Goal: Book appointment/travel/reservation

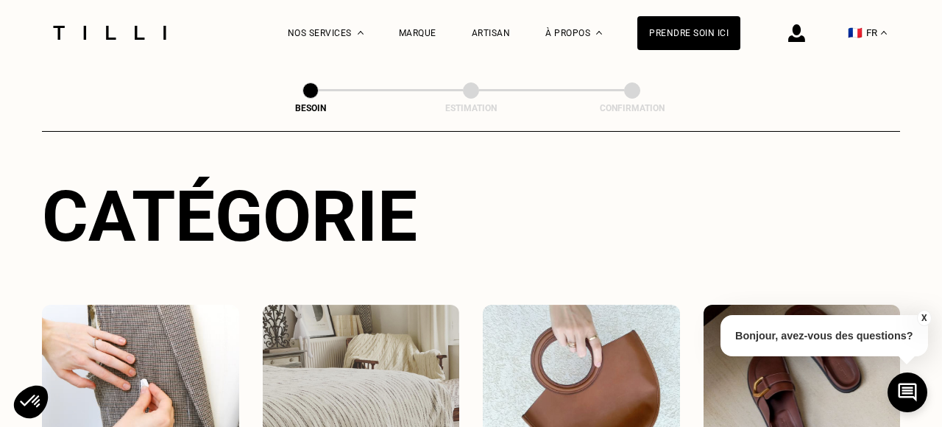
scroll to position [279, 0]
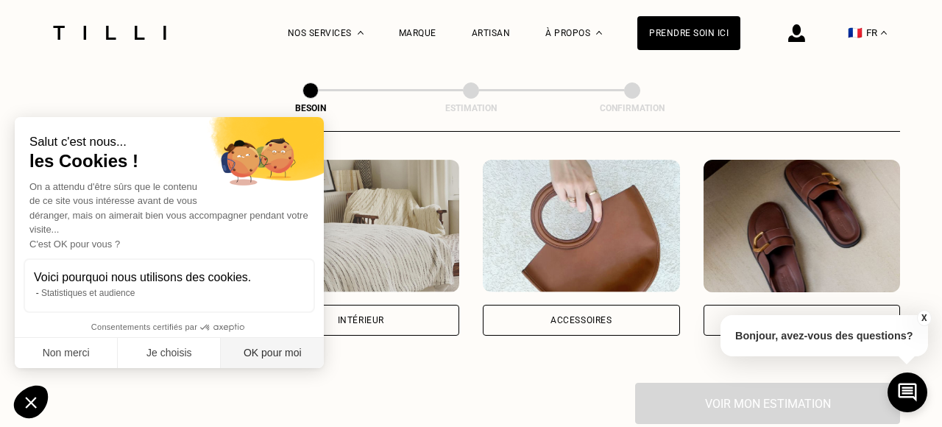
click at [284, 352] on button "OK pour moi" at bounding box center [272, 353] width 103 height 31
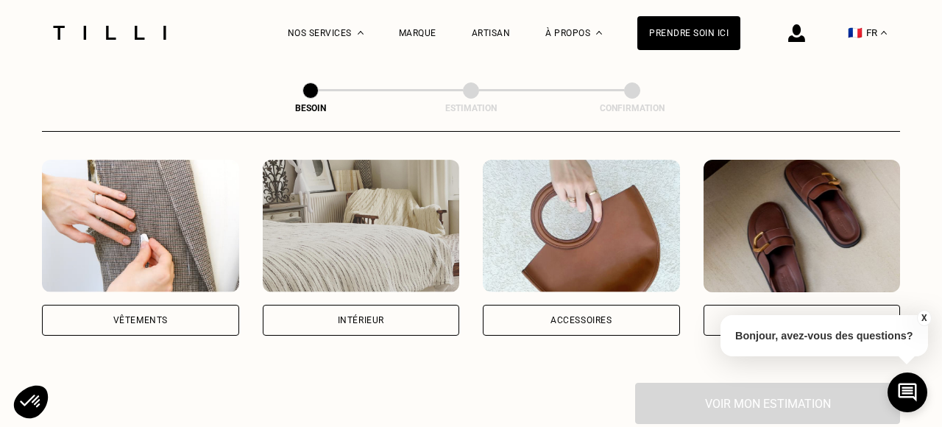
click at [188, 306] on div "Vêtements" at bounding box center [140, 320] width 197 height 31
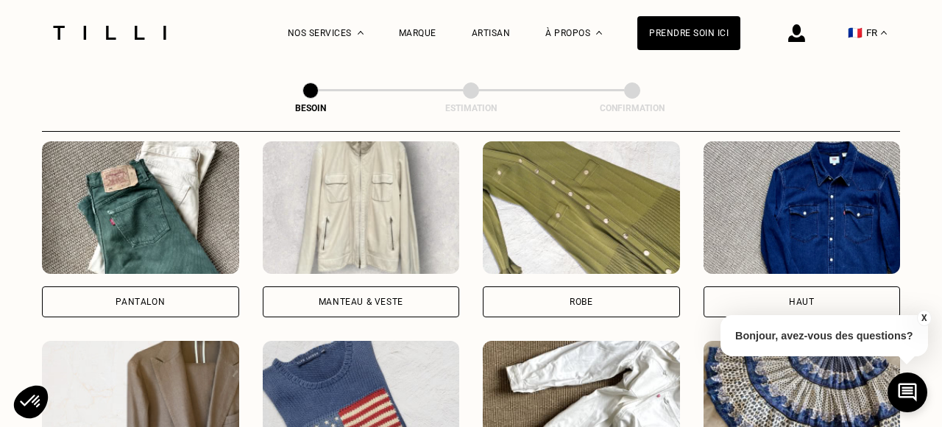
scroll to position [694, 0]
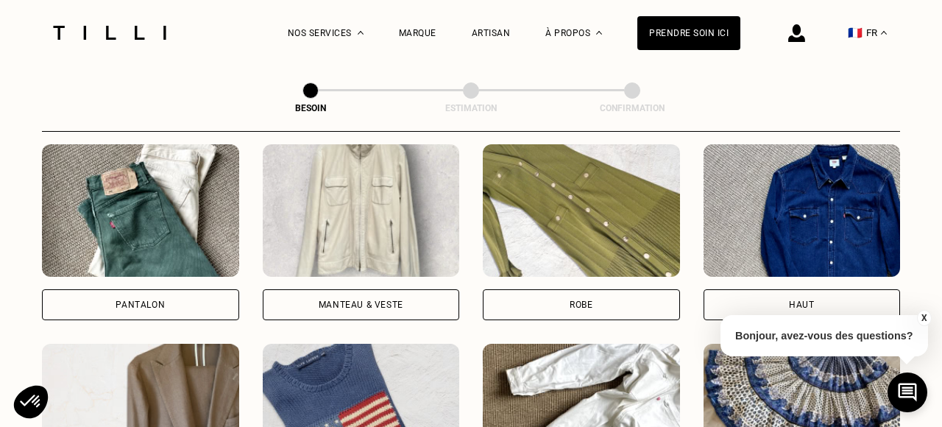
click at [132, 300] on div "Pantalon" at bounding box center [139, 304] width 49 height 9
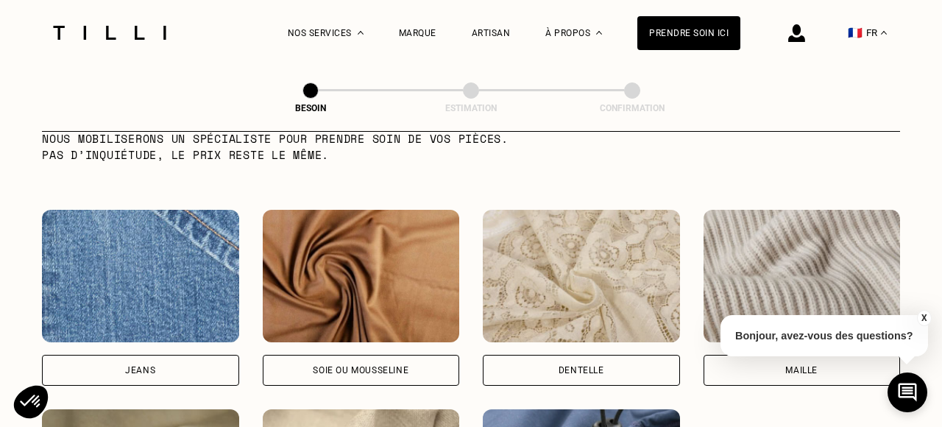
scroll to position [1528, 0]
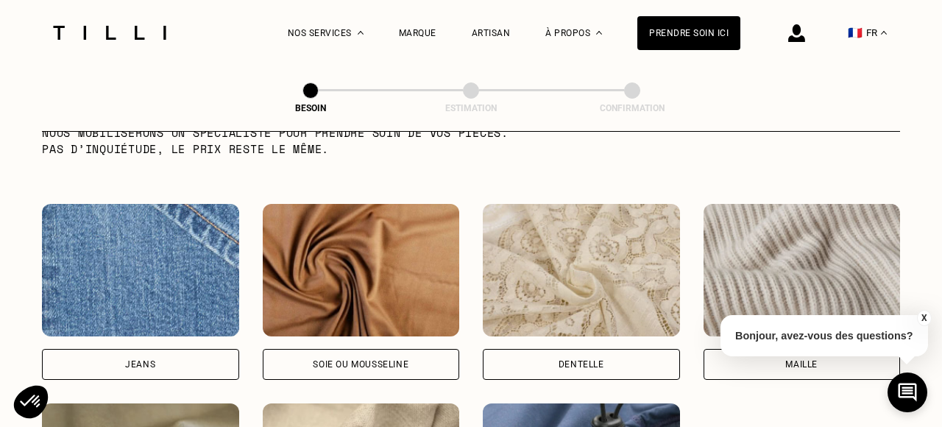
click at [178, 349] on div "Jeans" at bounding box center [140, 364] width 197 height 31
select select "FR"
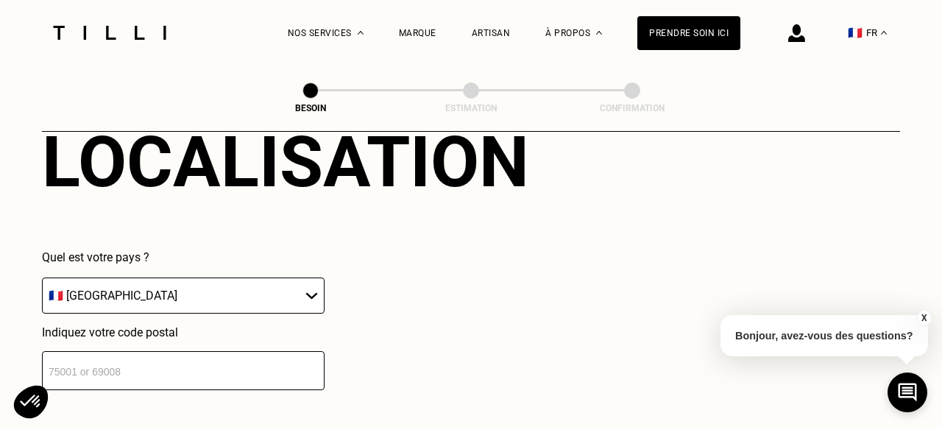
scroll to position [2123, 0]
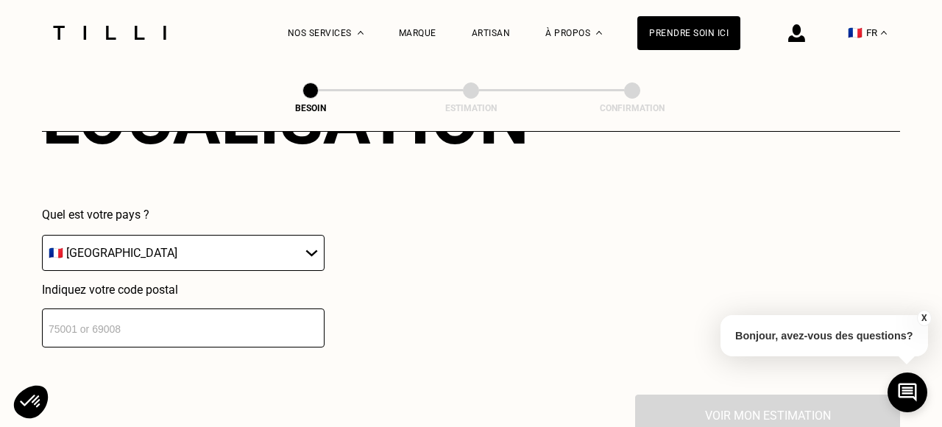
click at [172, 308] on input "number" at bounding box center [183, 327] width 282 height 39
type input "75017"
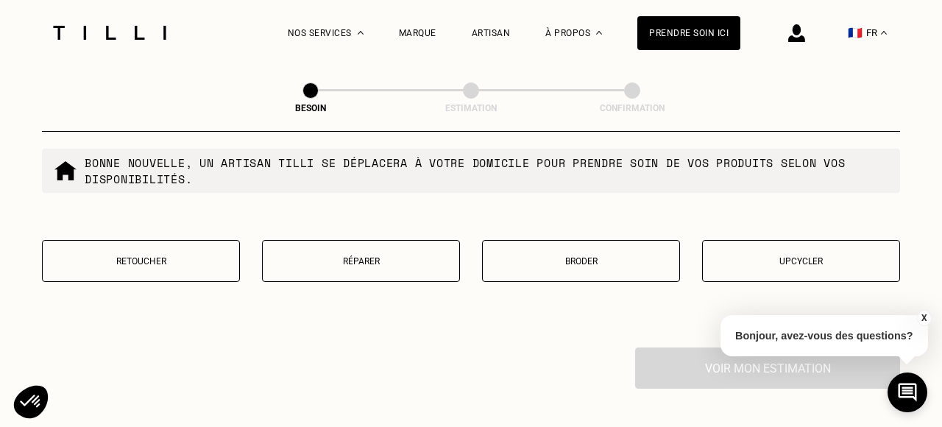
scroll to position [2550, 0]
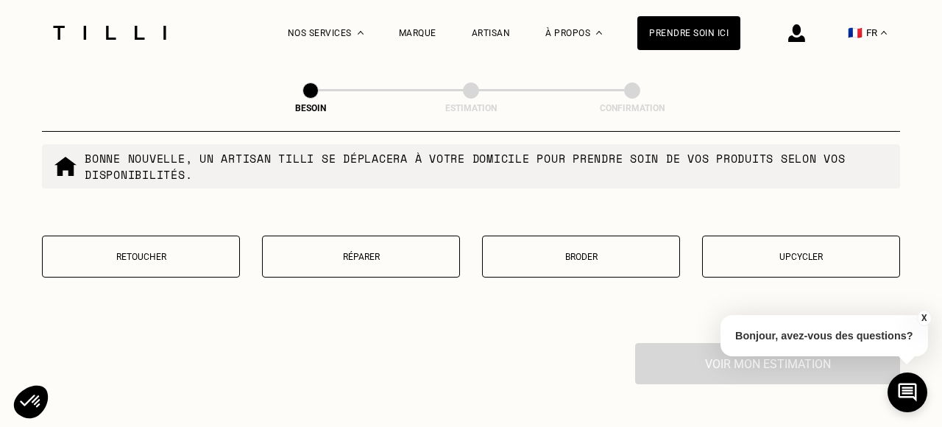
click at [380, 247] on button "Réparer" at bounding box center [361, 256] width 198 height 42
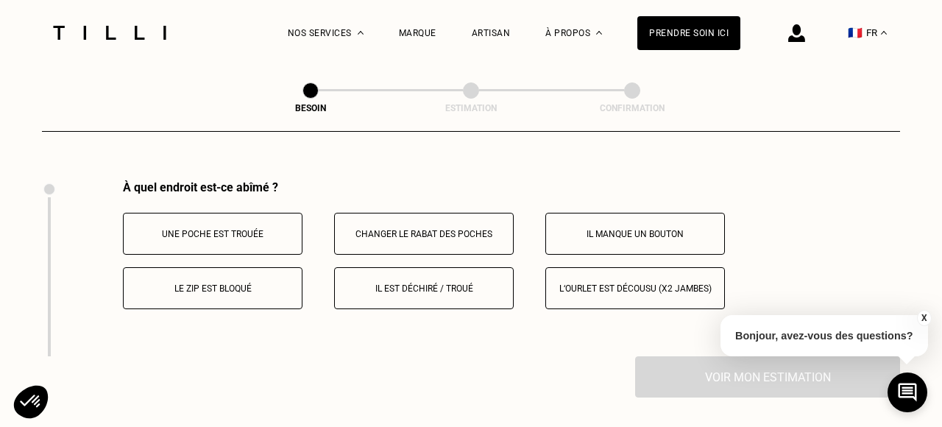
scroll to position [2713, 0]
click at [270, 285] on button "Le zip est bloqué" at bounding box center [212, 287] width 179 height 42
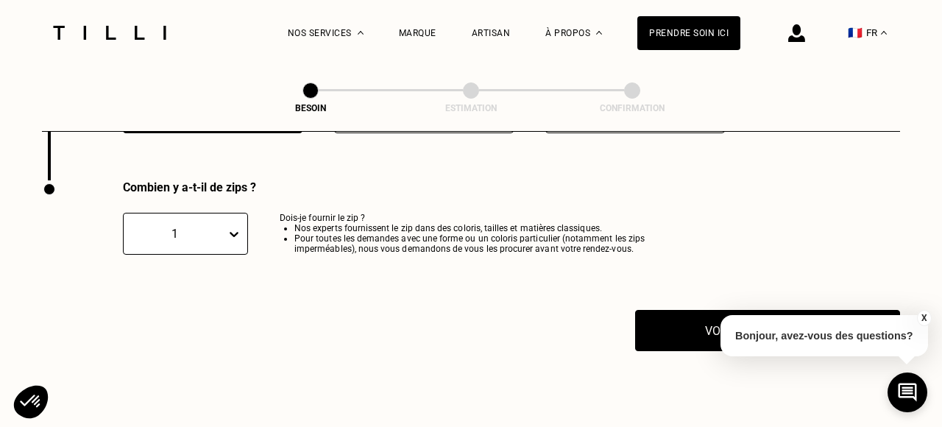
scroll to position [2889, 0]
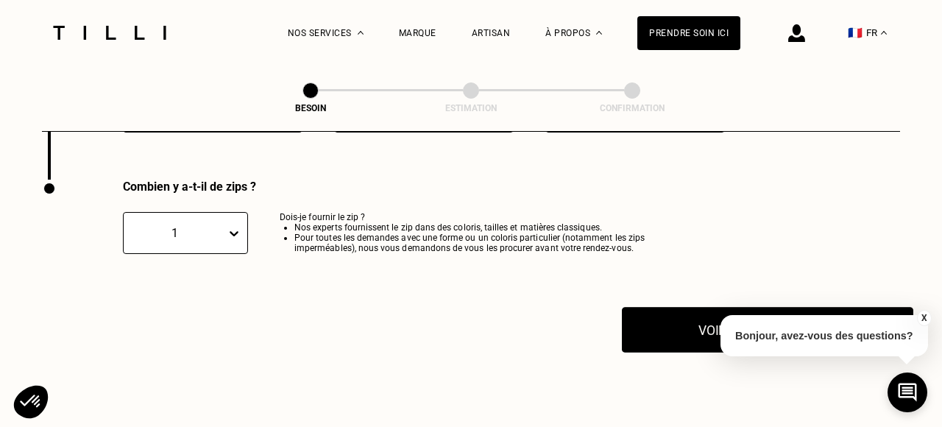
click at [671, 316] on button "Voir mon estimation" at bounding box center [767, 330] width 291 height 46
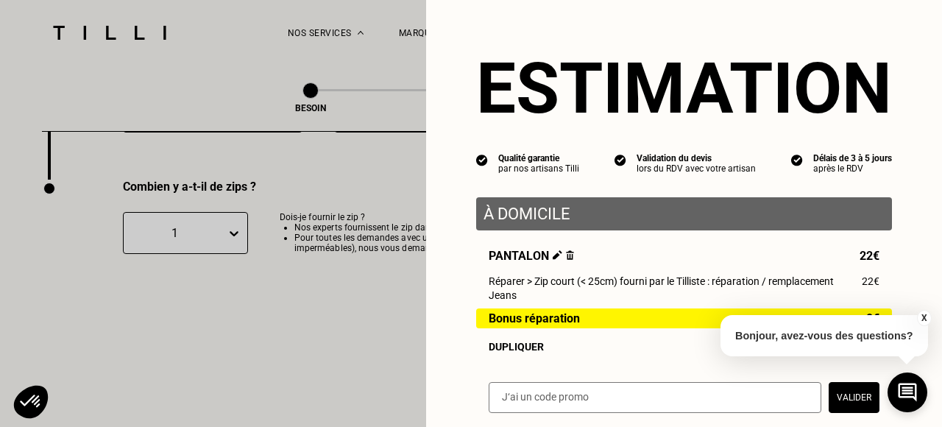
click at [924, 315] on button "X" at bounding box center [923, 318] width 15 height 16
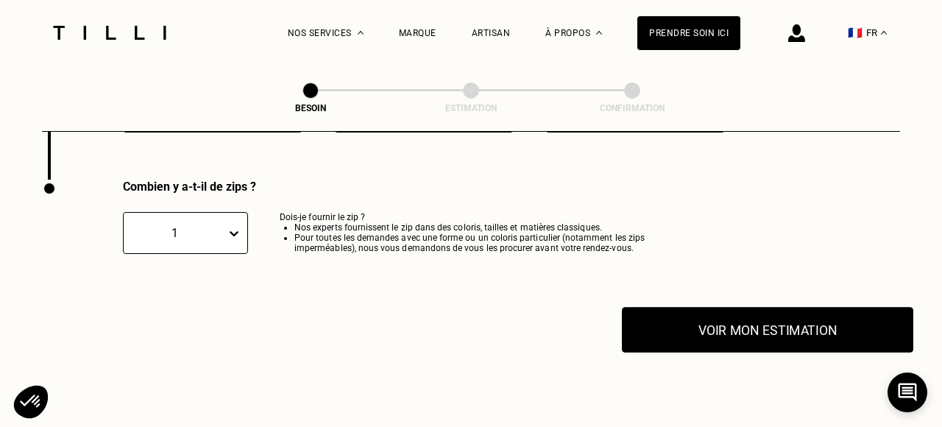
click at [781, 322] on button "Voir mon estimation" at bounding box center [767, 330] width 291 height 46
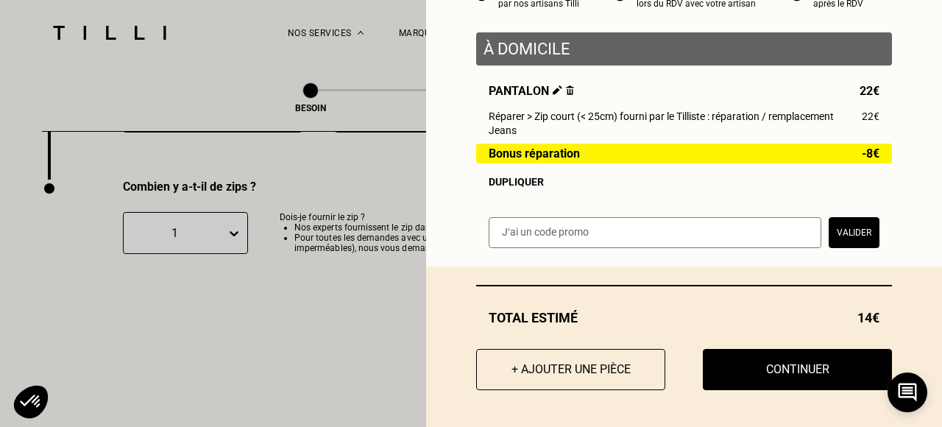
scroll to position [159, 0]
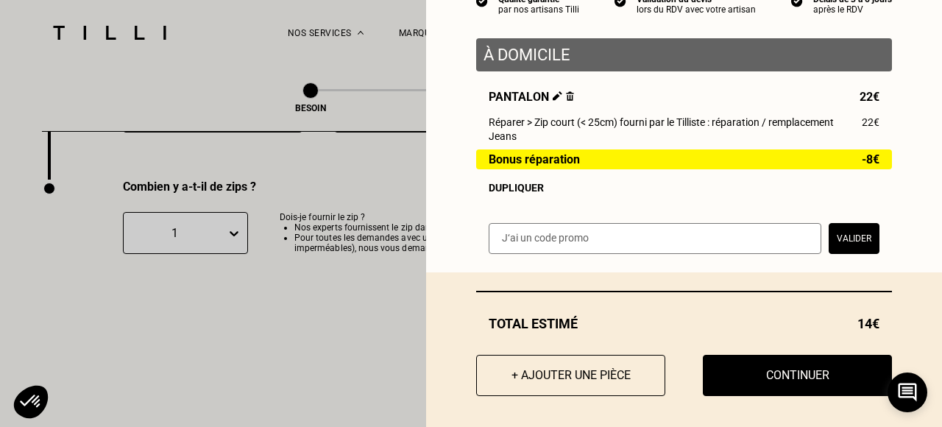
click at [593, 367] on button "+ Ajouter une pièce" at bounding box center [570, 375] width 189 height 41
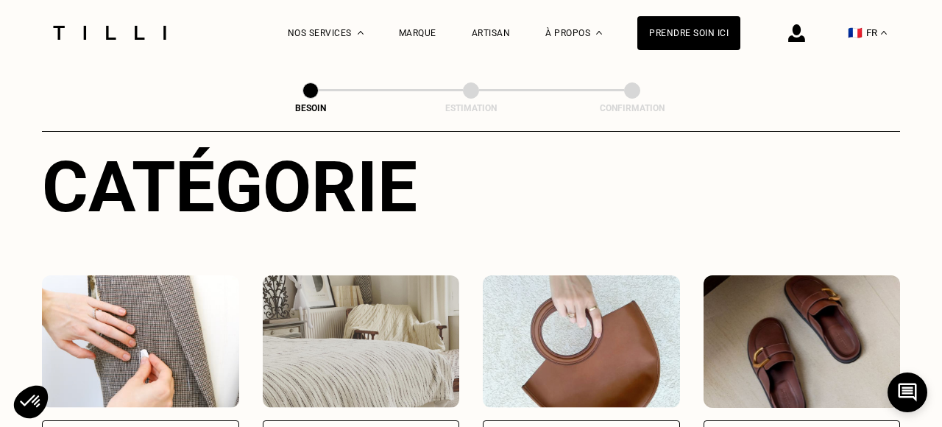
scroll to position [167, 0]
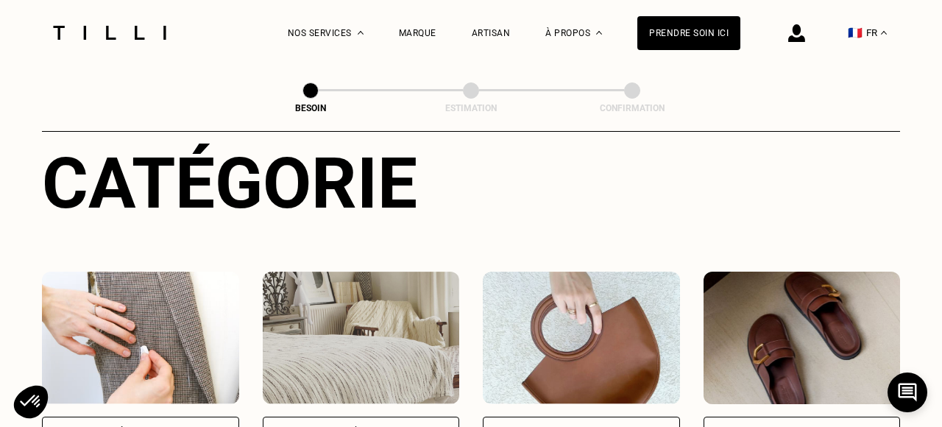
click at [157, 416] on div "Vêtements" at bounding box center [140, 431] width 197 height 31
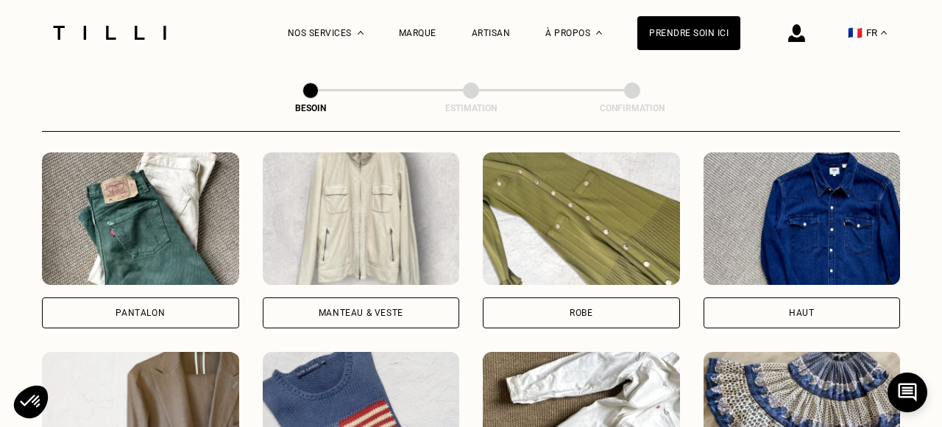
scroll to position [734, 0]
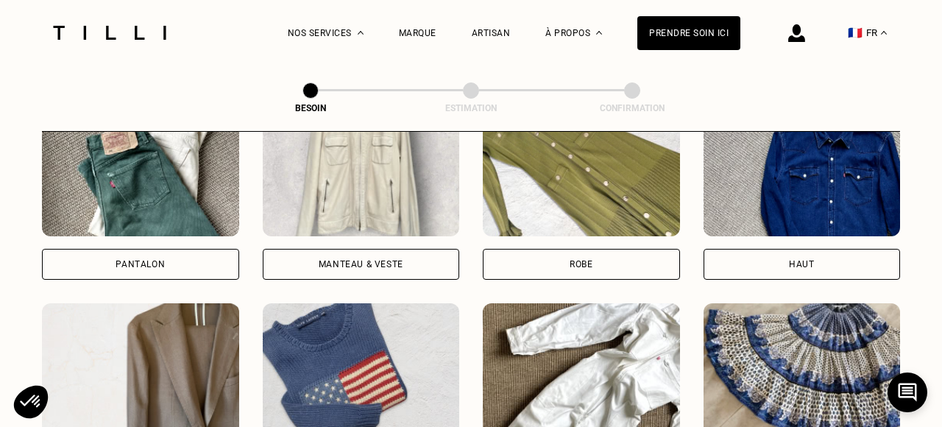
click at [158, 253] on div "Pantalon" at bounding box center [140, 264] width 197 height 31
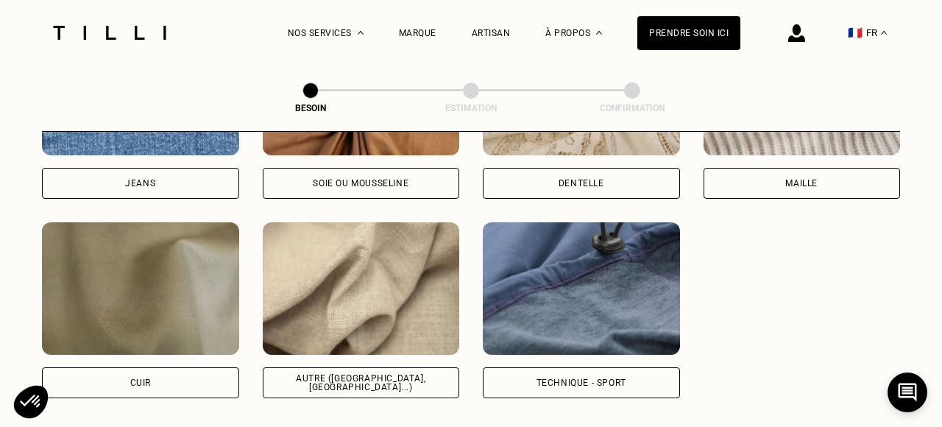
scroll to position [1715, 0]
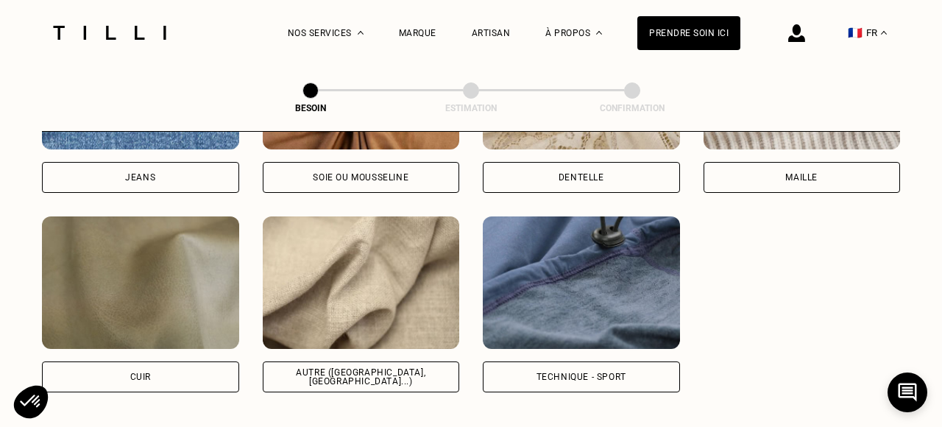
click at [365, 368] on div "Autre ([GEOGRAPHIC_DATA], [GEOGRAPHIC_DATA]...)" at bounding box center [361, 377] width 172 height 18
select select "FR"
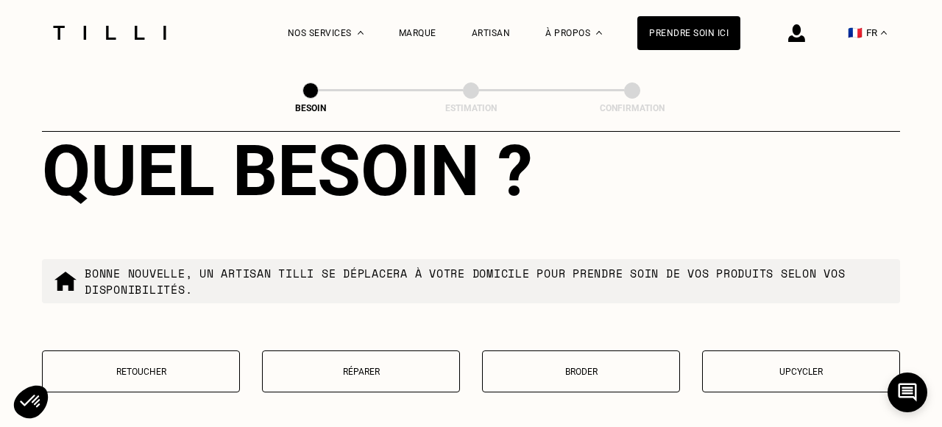
scroll to position [2561, 0]
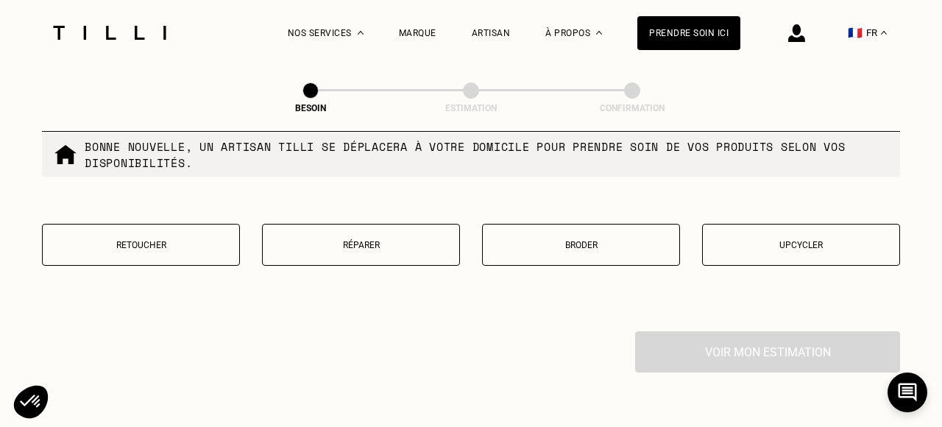
click at [391, 240] on p "Réparer" at bounding box center [361, 245] width 182 height 10
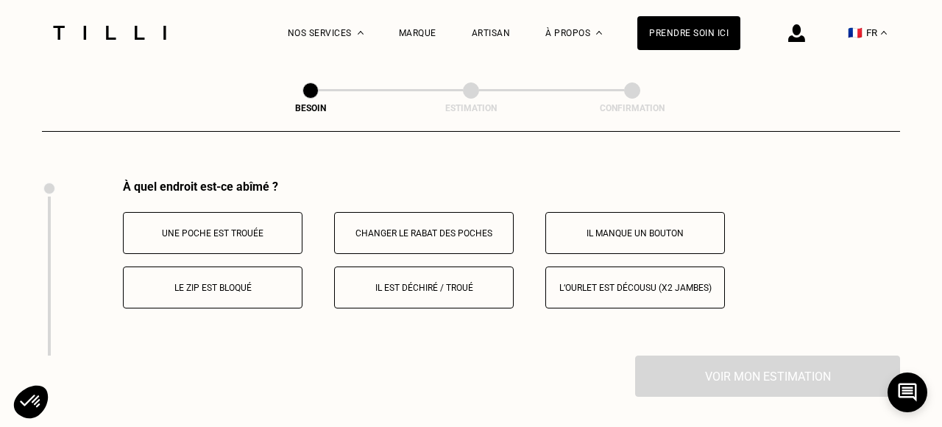
scroll to position [2717, 0]
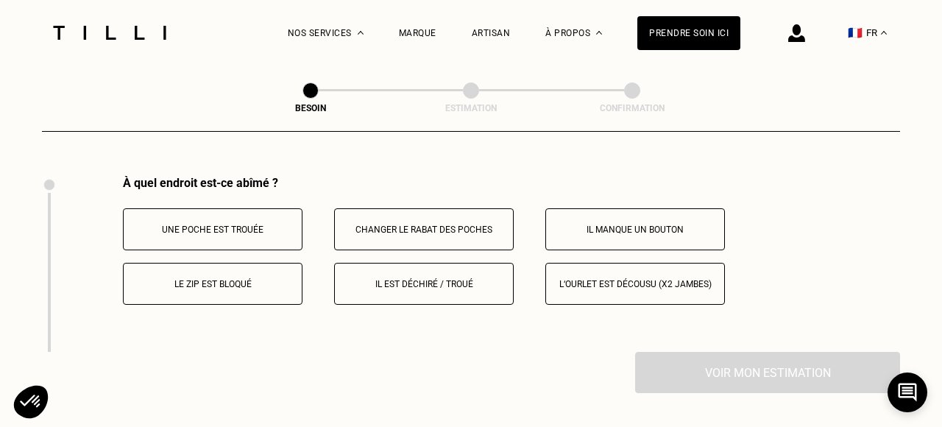
click at [403, 279] on p "Il est déchiré / troué" at bounding box center [423, 284] width 163 height 10
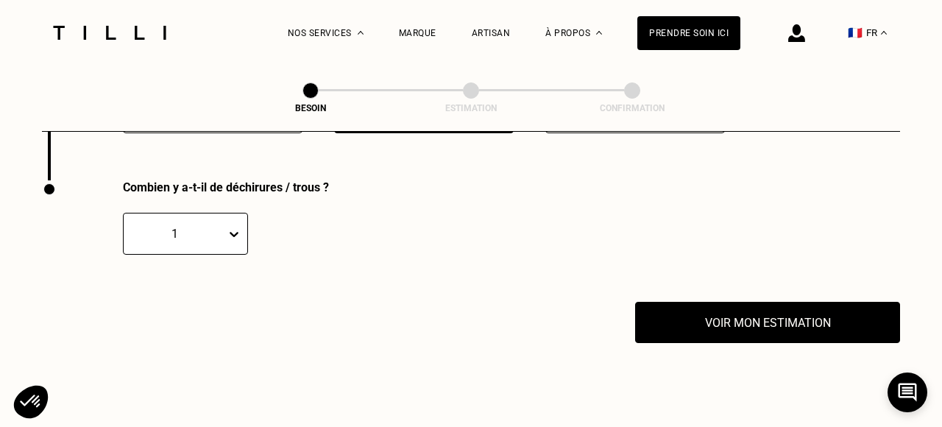
scroll to position [2889, 0]
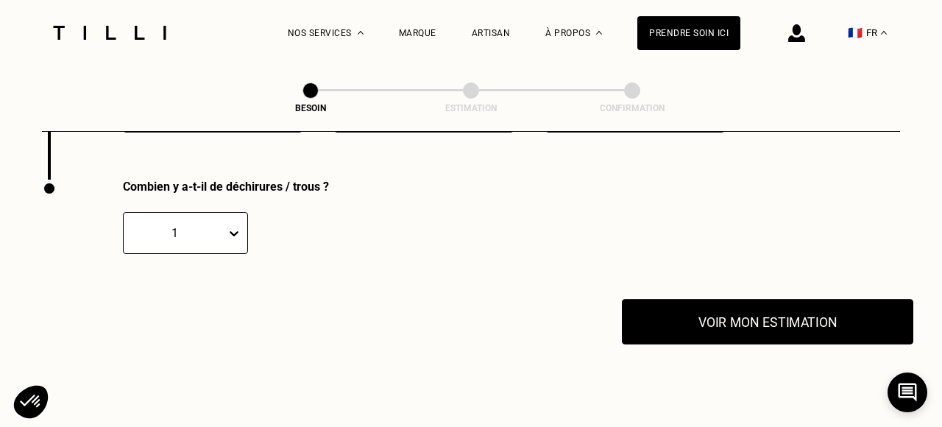
click at [693, 312] on button "Voir mon estimation" at bounding box center [767, 322] width 291 height 46
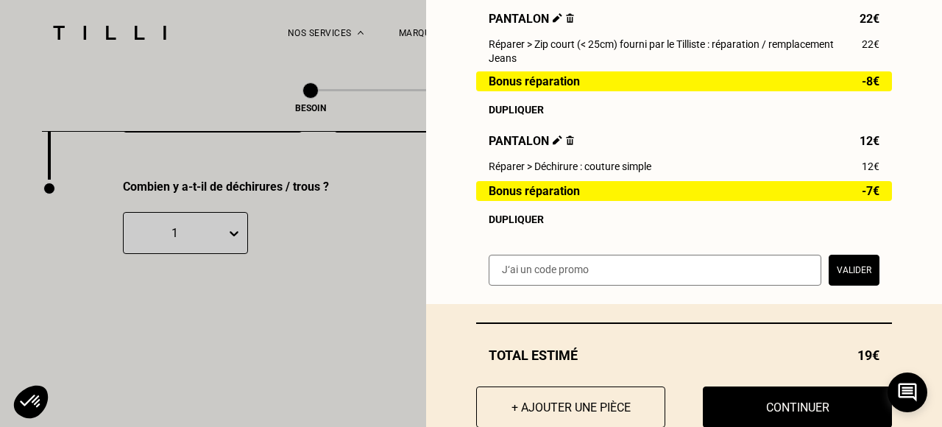
scroll to position [277, 0]
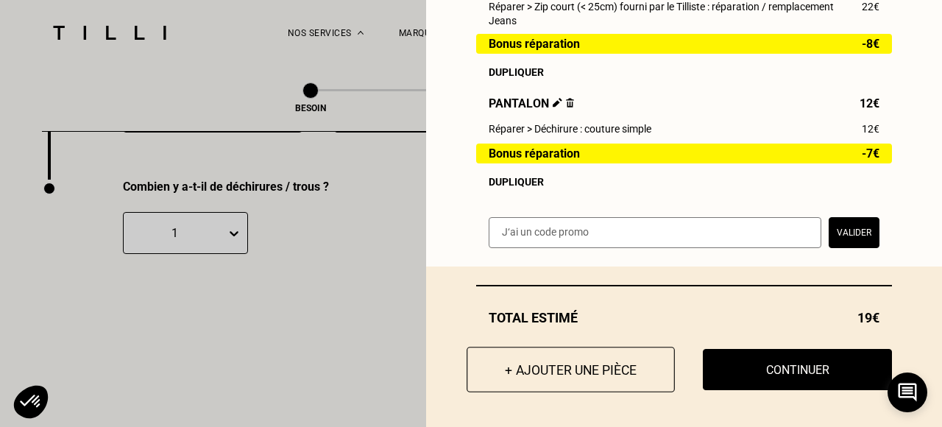
click at [601, 358] on button "+ Ajouter une pièce" at bounding box center [570, 369] width 208 height 46
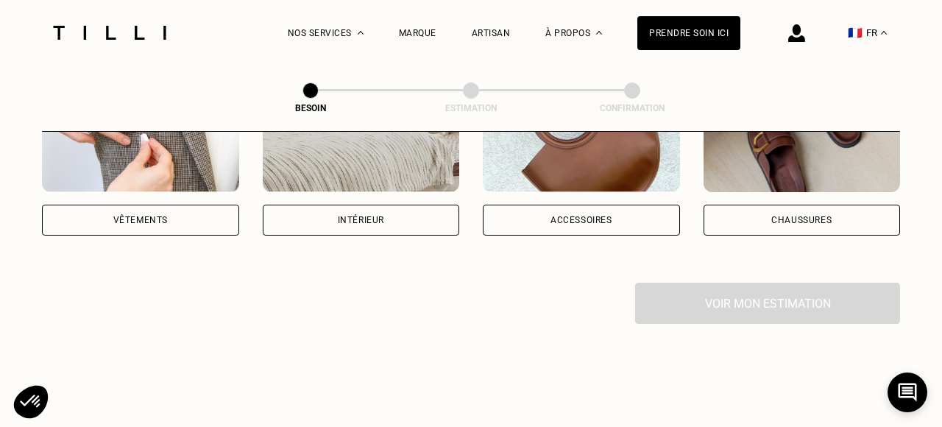
scroll to position [377, 0]
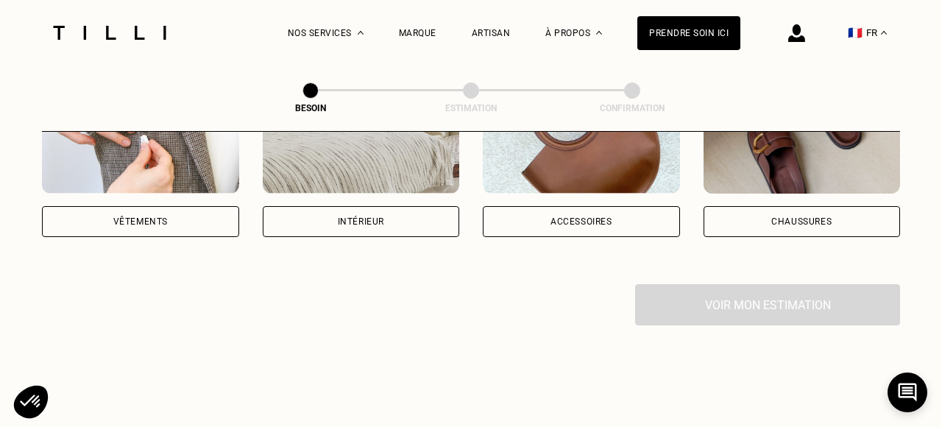
click at [168, 212] on div "Vêtements" at bounding box center [140, 221] width 197 height 31
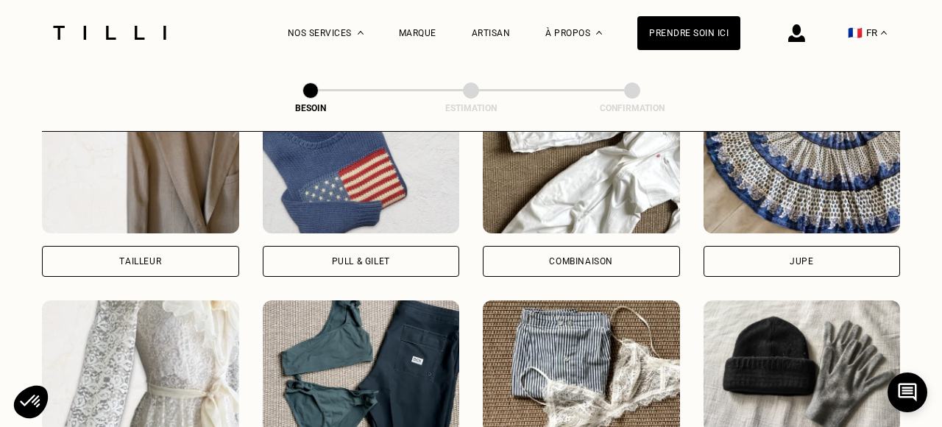
scroll to position [971, 0]
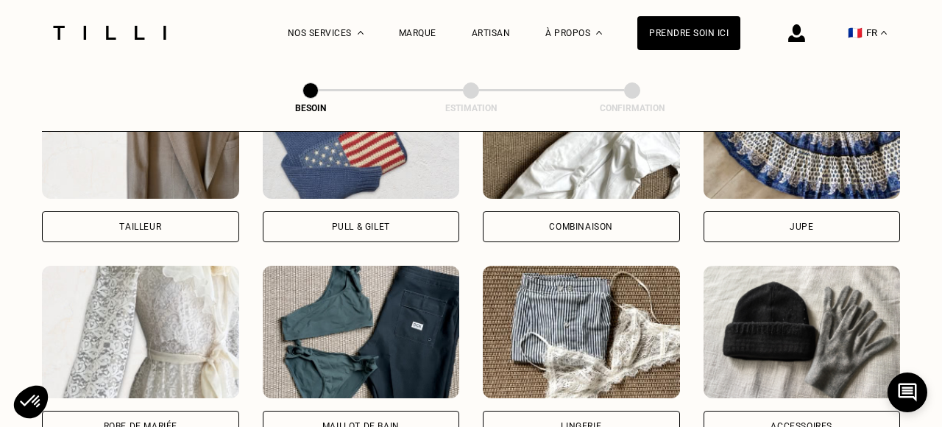
click at [376, 211] on div "Pull & gilet" at bounding box center [361, 226] width 197 height 31
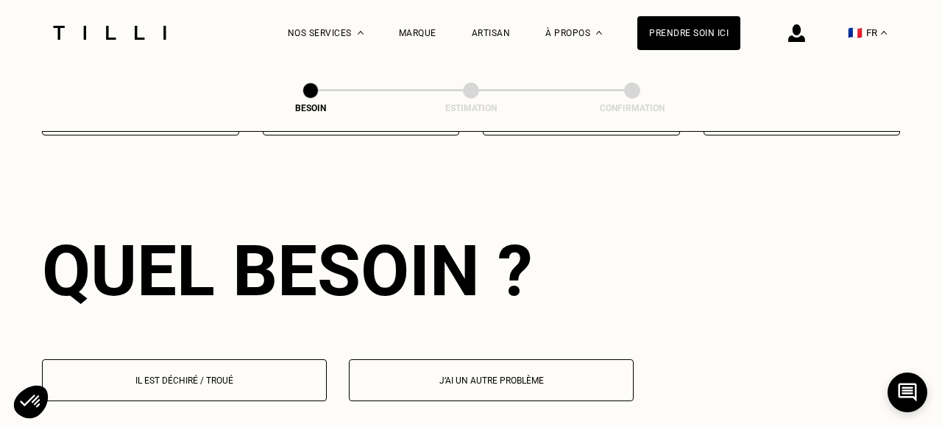
scroll to position [1277, 0]
click at [235, 373] on button "Il est déchiré / troué" at bounding box center [184, 380] width 285 height 42
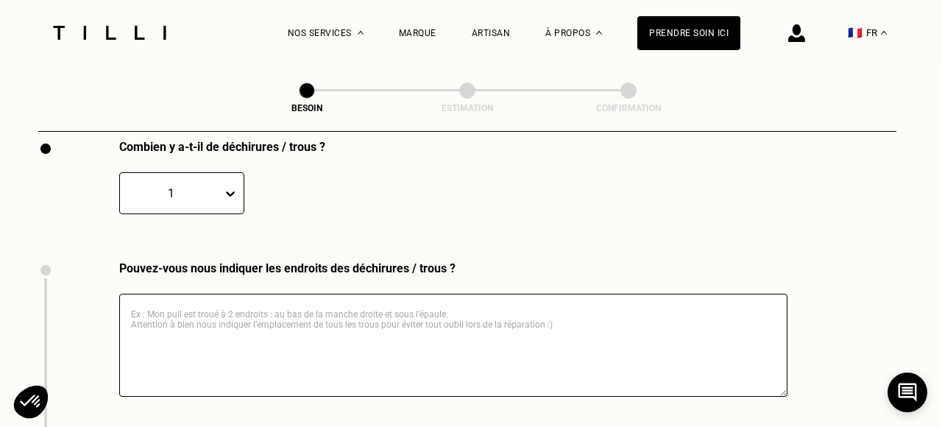
scroll to position [1614, 4]
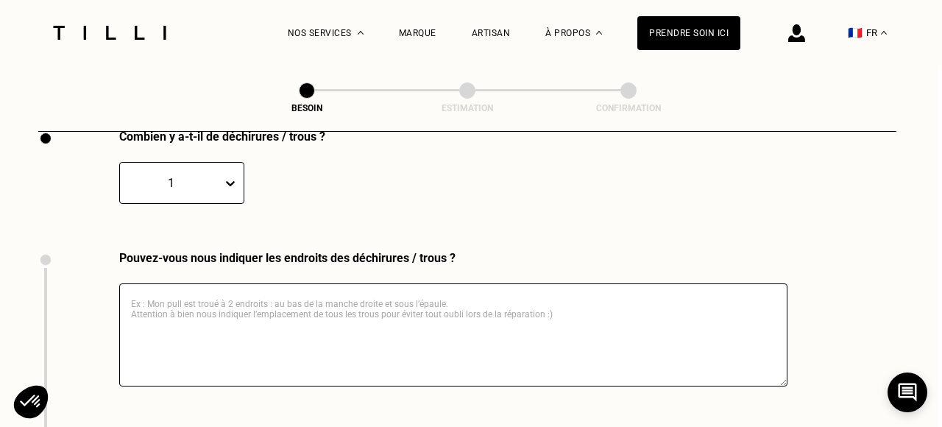
click at [294, 289] on textarea at bounding box center [453, 334] width 668 height 103
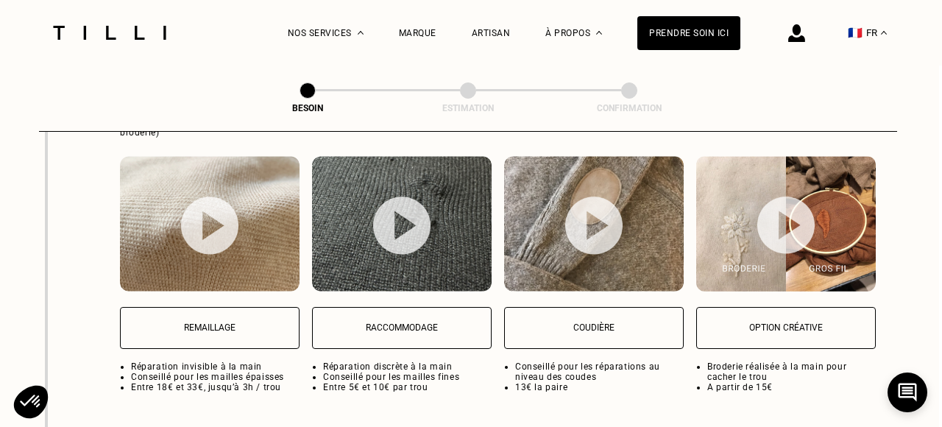
scroll to position [1960, 3]
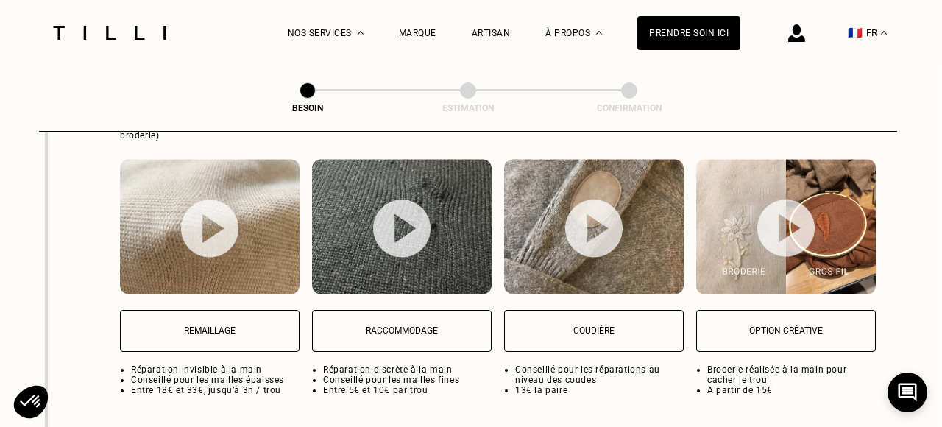
type textarea "Mon pull est troué à la fin de la manche, près du poignet."
click at [224, 202] on img at bounding box center [209, 228] width 57 height 58
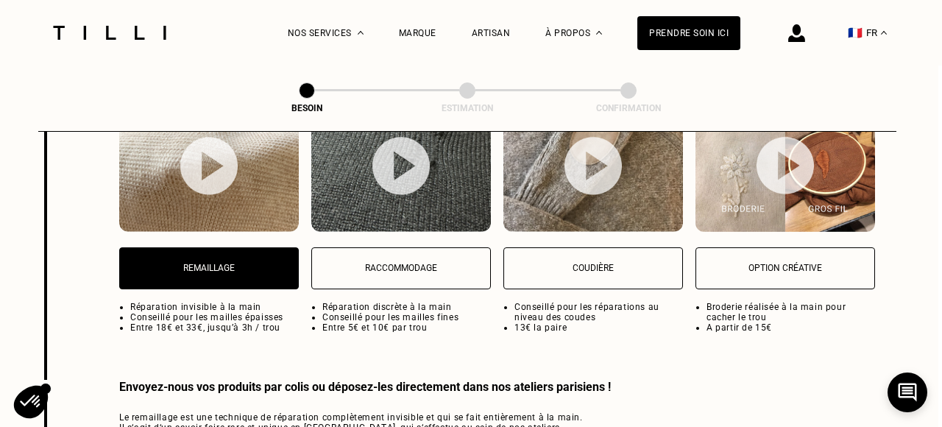
scroll to position [2013, 4]
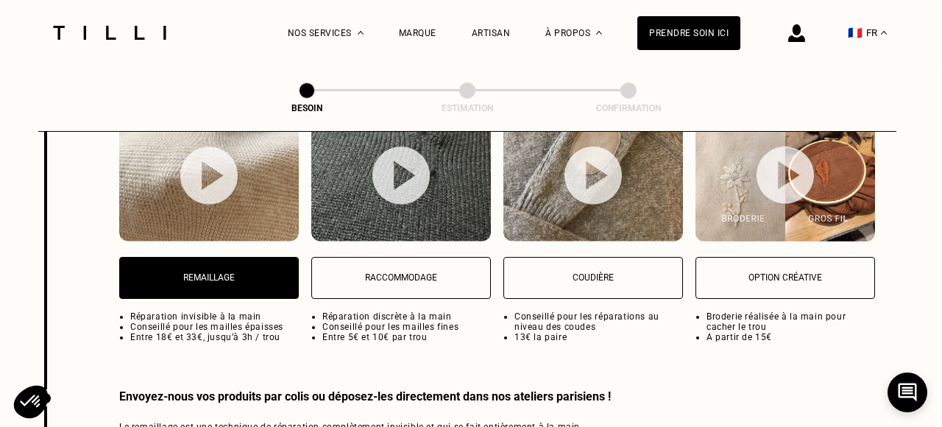
click at [245, 271] on button "Remaillage" at bounding box center [208, 278] width 179 height 42
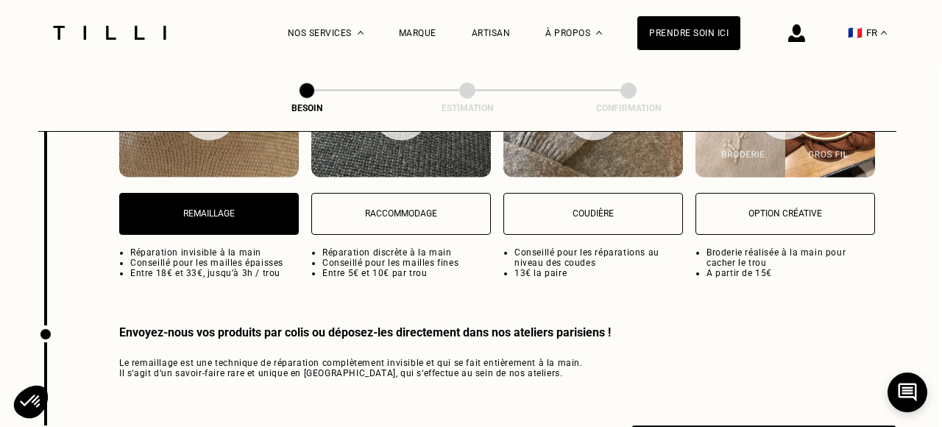
scroll to position [2067, 4]
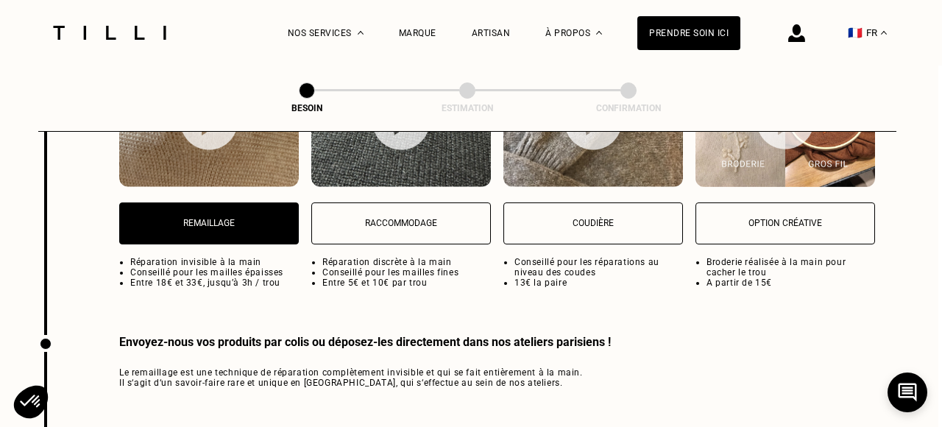
click at [422, 218] on p "Raccommodage" at bounding box center [400, 223] width 163 height 10
select select "FR"
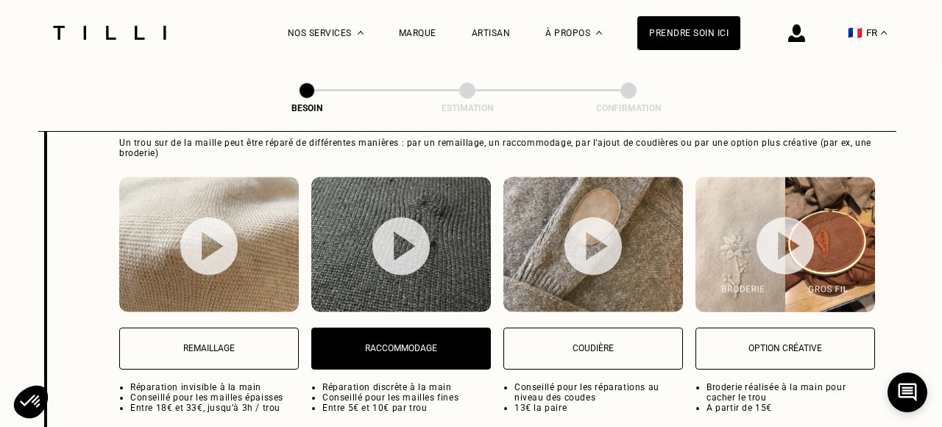
click at [416, 228] on img at bounding box center [400, 246] width 57 height 58
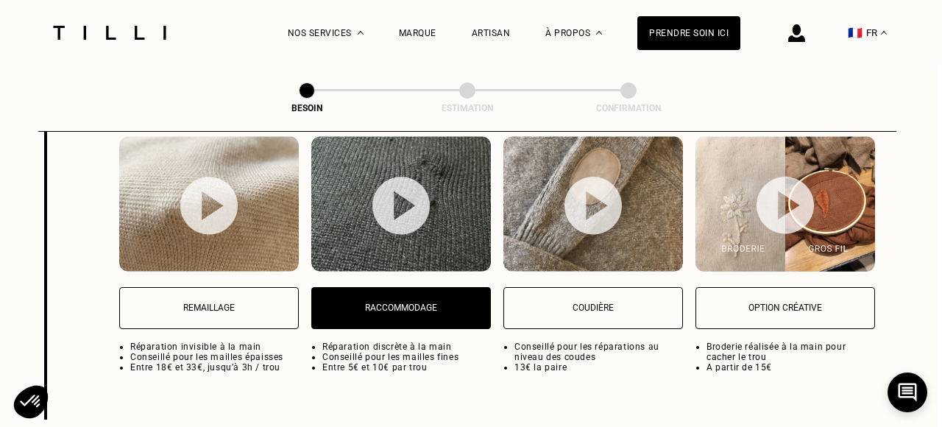
scroll to position [1978, 4]
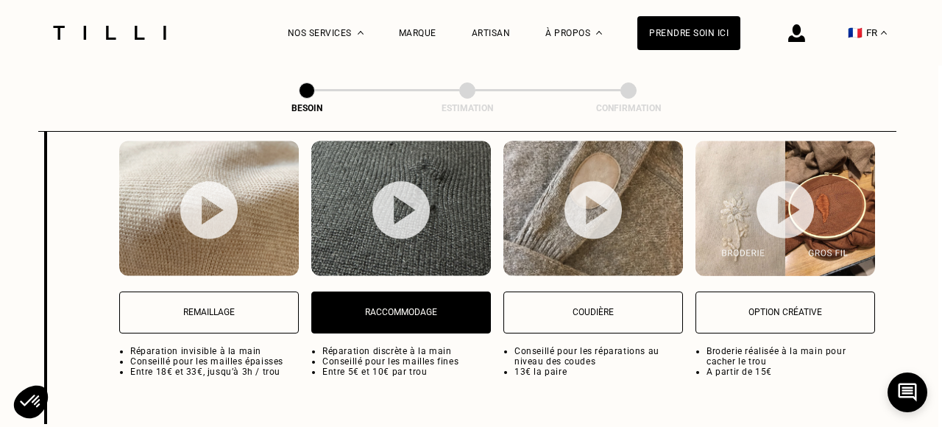
click at [445, 307] on p "Raccommodage" at bounding box center [400, 312] width 163 height 10
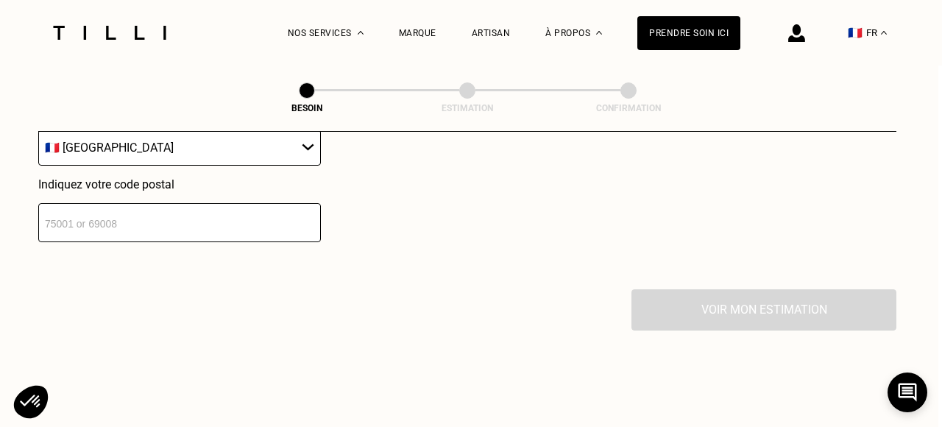
scroll to position [2473, 4]
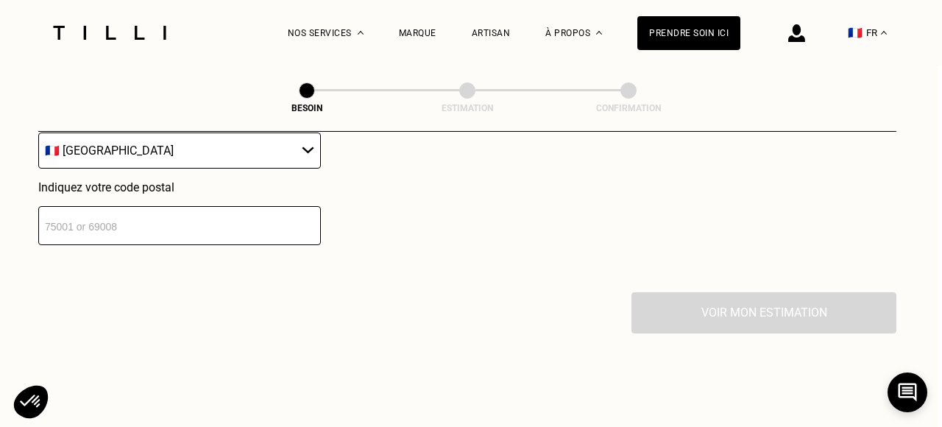
click at [137, 214] on input "number" at bounding box center [179, 225] width 282 height 39
type input "75017"
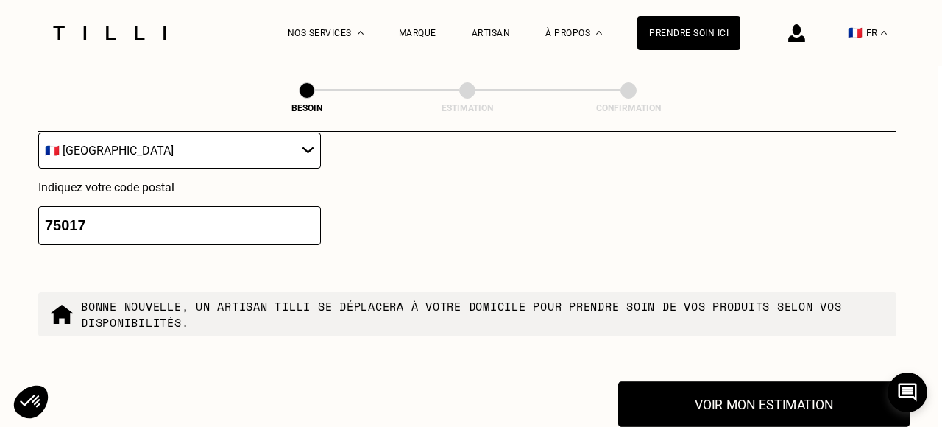
click at [707, 381] on button "Voir mon estimation" at bounding box center [763, 404] width 291 height 46
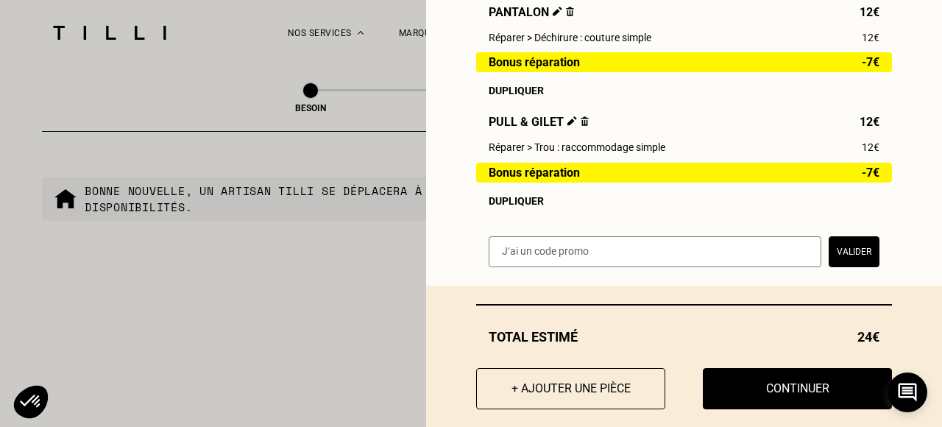
scroll to position [371, 0]
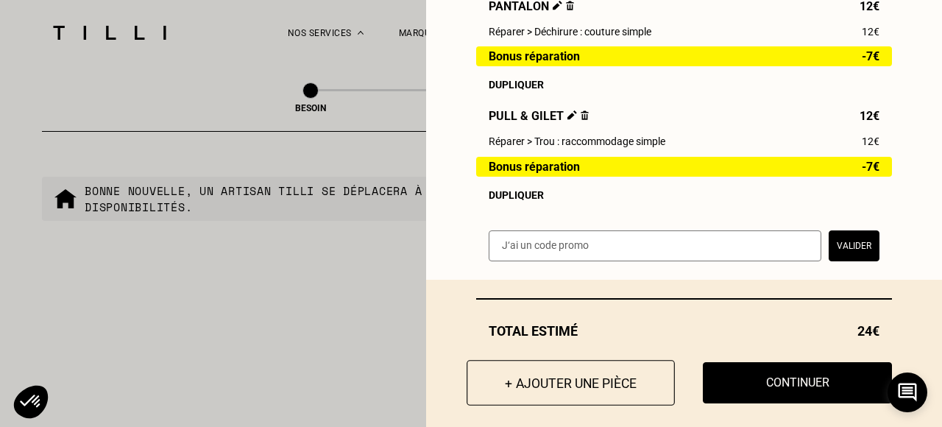
click at [628, 375] on button "+ Ajouter une pièce" at bounding box center [570, 383] width 208 height 46
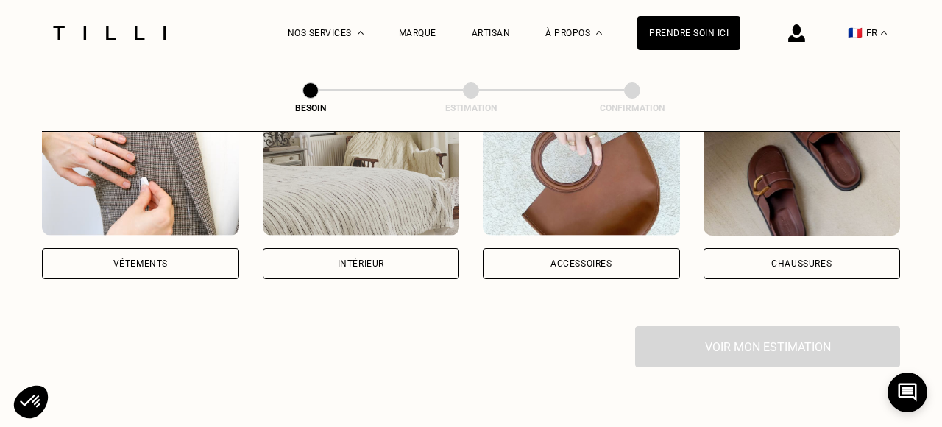
scroll to position [441, 0]
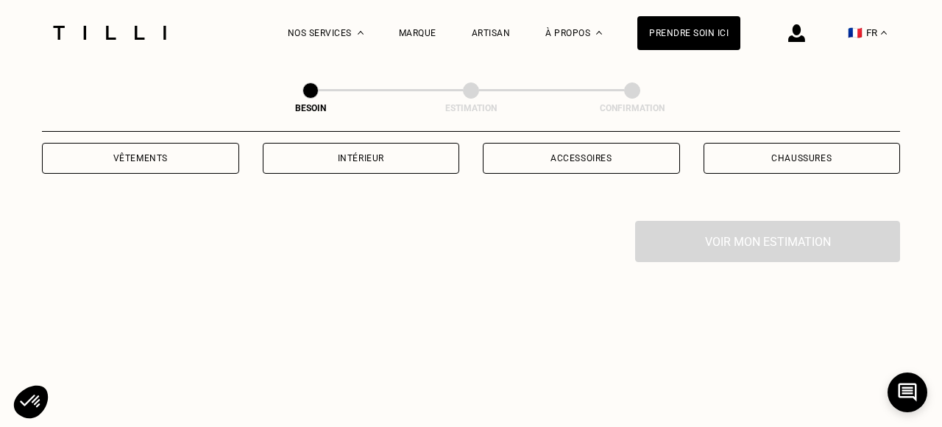
click at [187, 152] on div "Vêtements" at bounding box center [140, 158] width 197 height 31
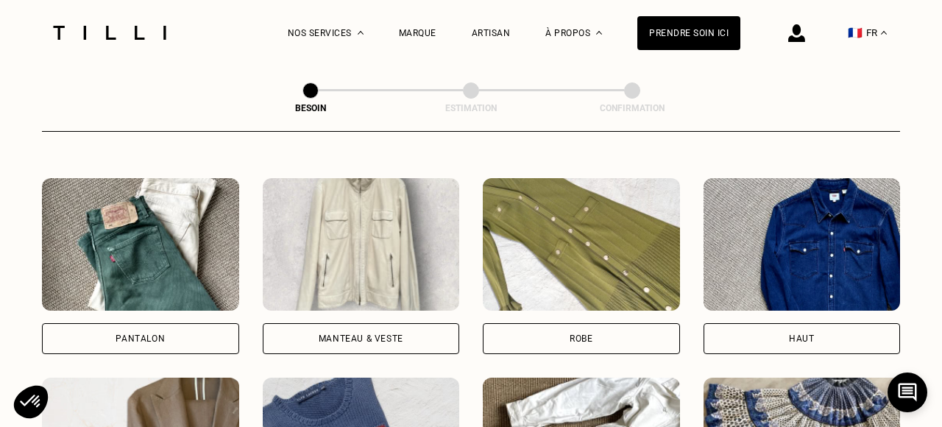
click at [341, 334] on div "Manteau & Veste" at bounding box center [361, 338] width 85 height 9
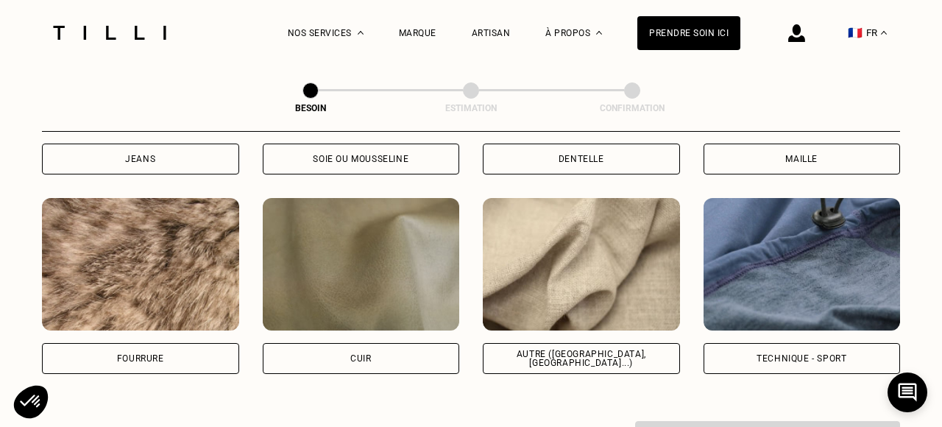
scroll to position [1744, 0]
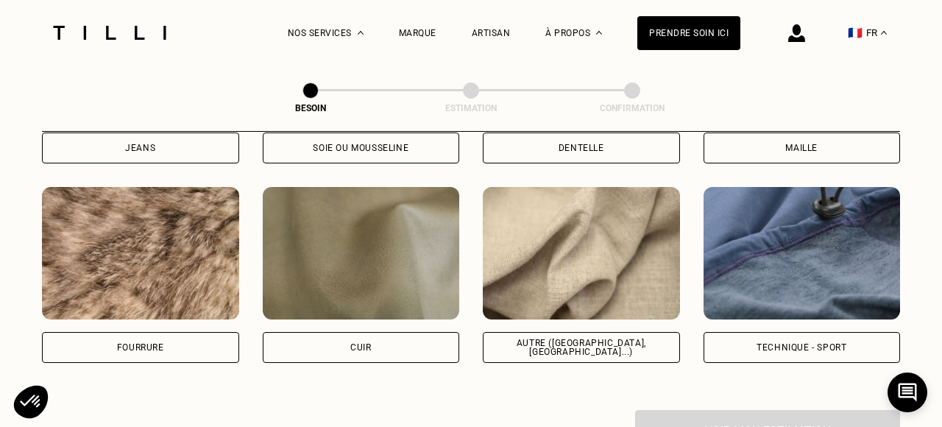
click at [566, 338] on div "Autre ([GEOGRAPHIC_DATA], [GEOGRAPHIC_DATA]...)" at bounding box center [581, 347] width 172 height 18
select select "FR"
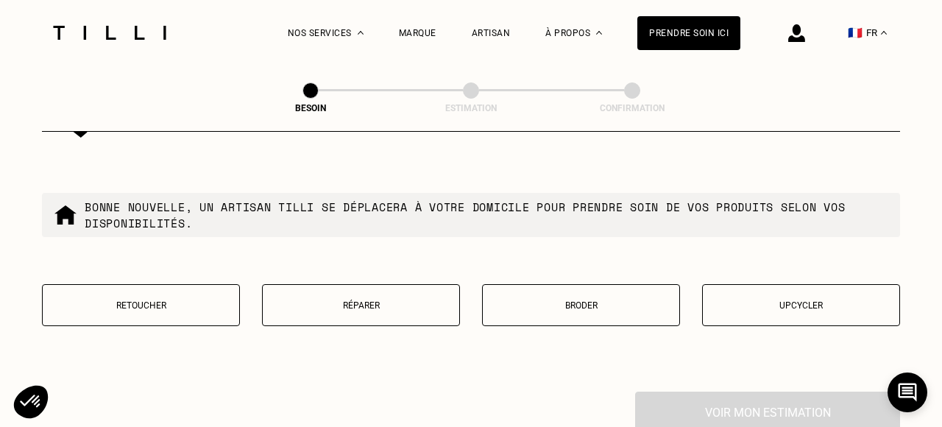
scroll to position [2506, 0]
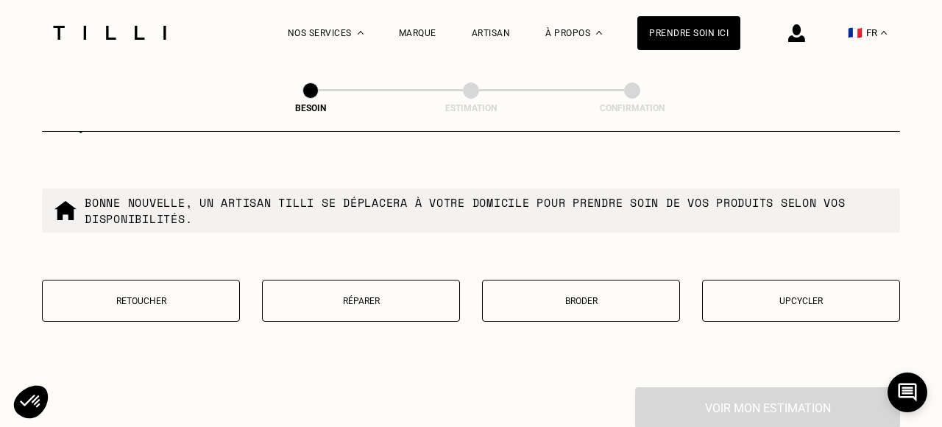
click at [145, 296] on p "Retoucher" at bounding box center [141, 301] width 182 height 10
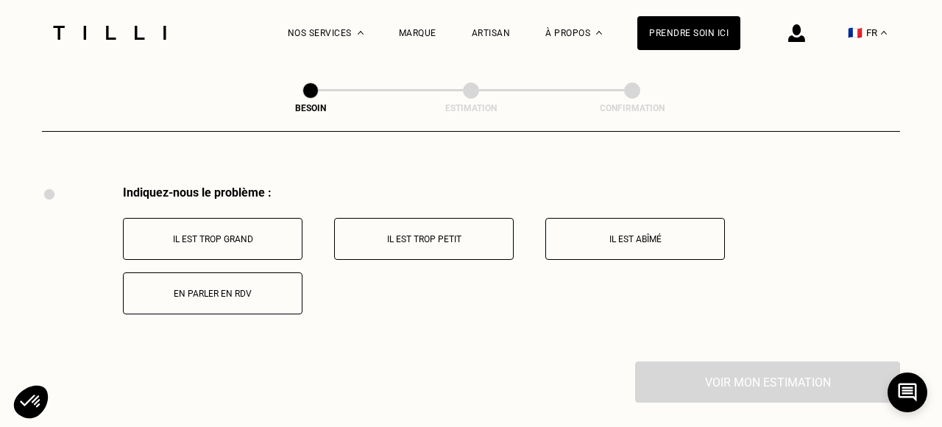
scroll to position [2713, 0]
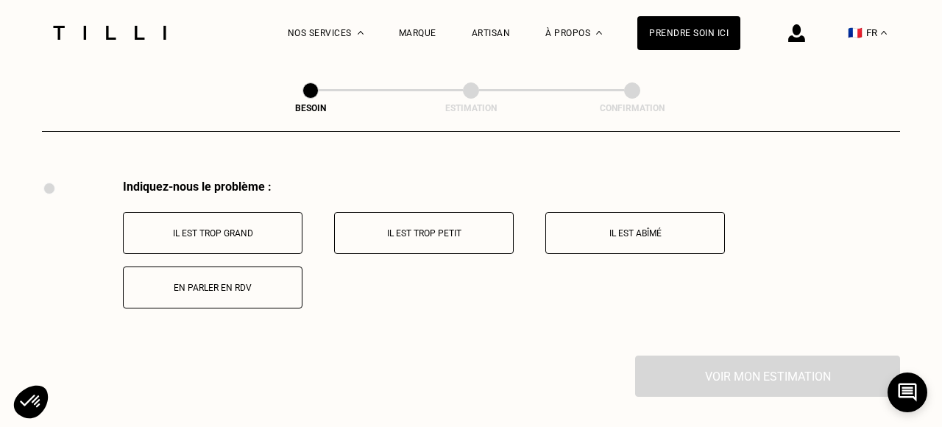
click at [275, 228] on p "Il est trop grand" at bounding box center [212, 233] width 163 height 10
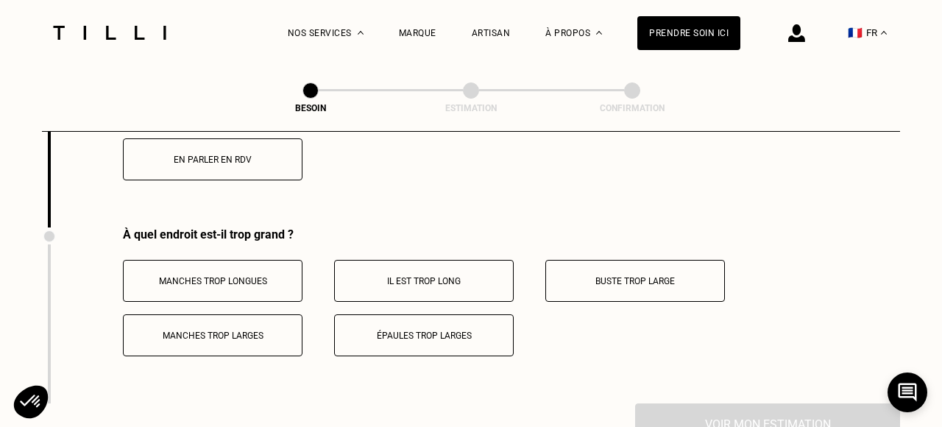
scroll to position [2889, 0]
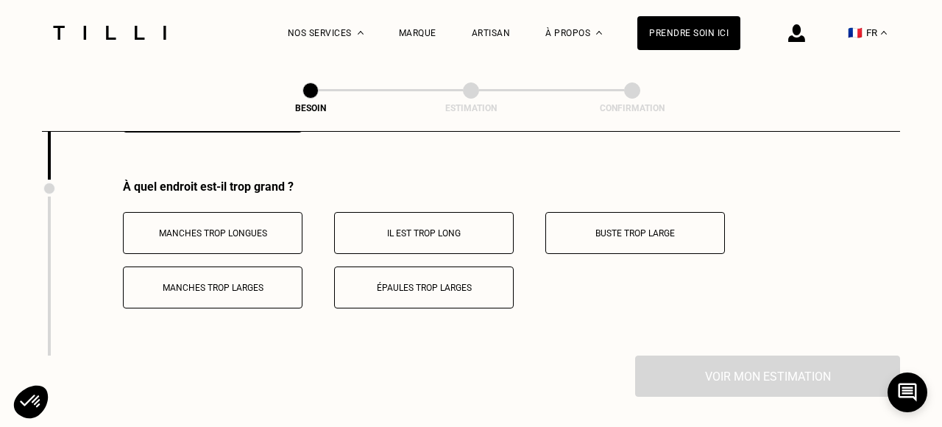
click at [463, 228] on p "Il est trop long" at bounding box center [423, 233] width 163 height 10
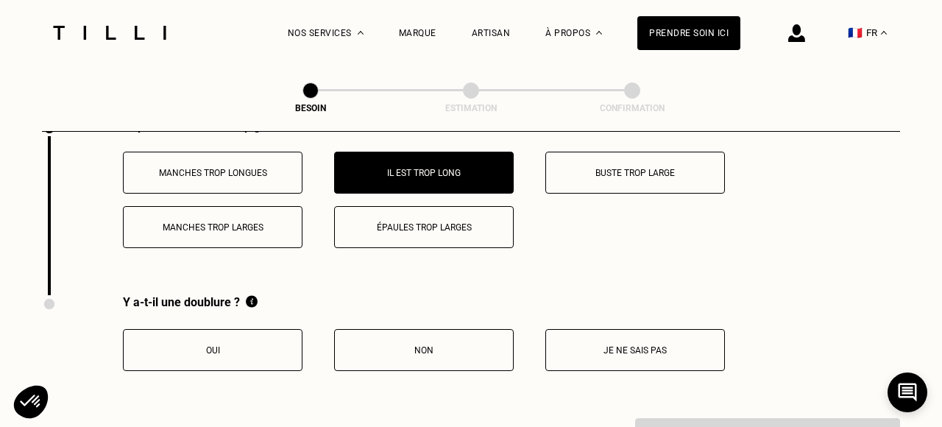
scroll to position [2958, 0]
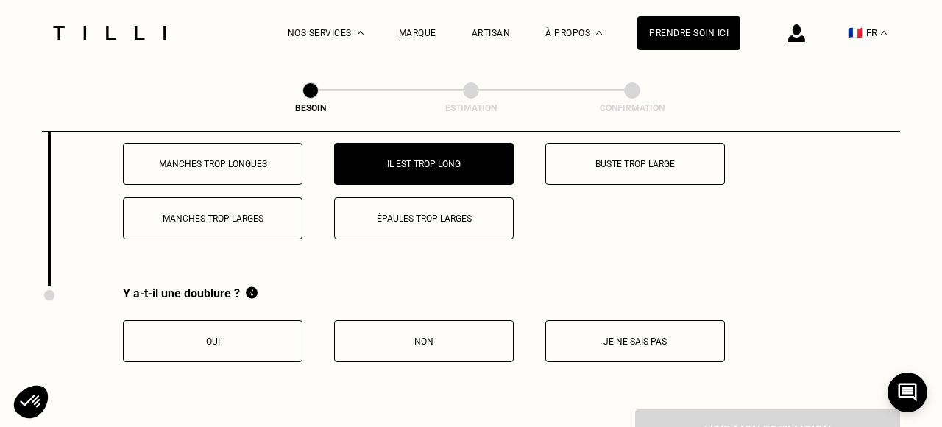
click at [235, 336] on p "Oui" at bounding box center [212, 341] width 163 height 10
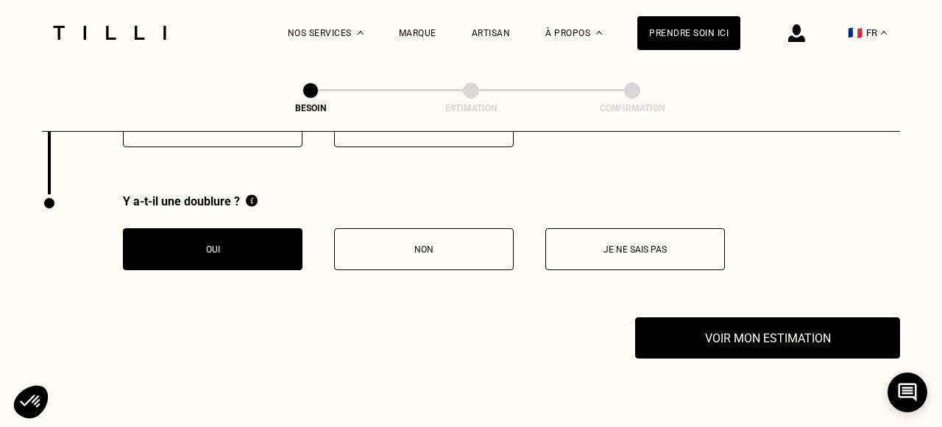
scroll to position [3075, 0]
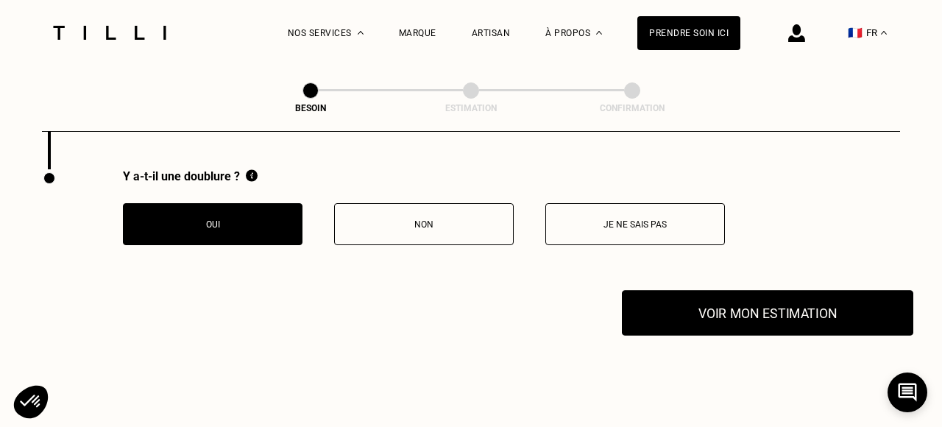
click at [701, 293] on button "Voir mon estimation" at bounding box center [767, 313] width 291 height 46
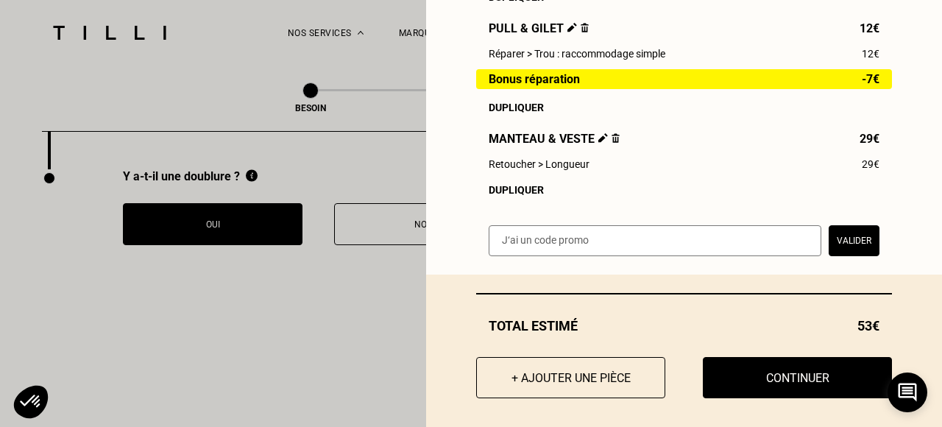
scroll to position [471, 0]
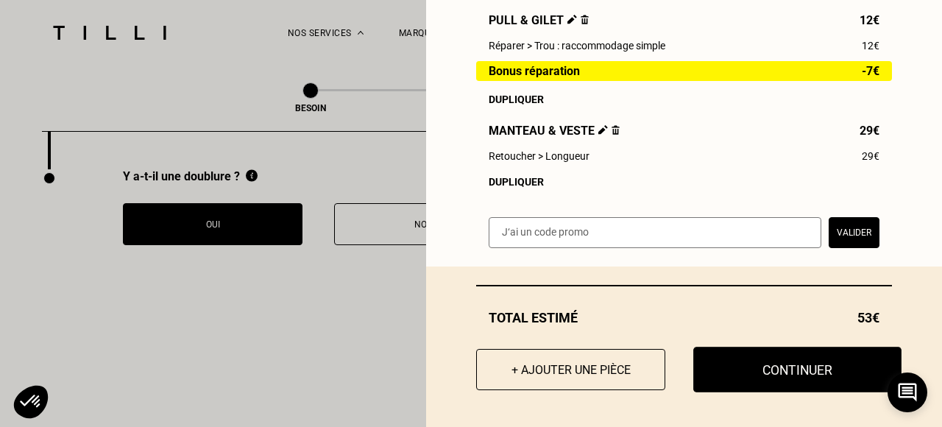
click at [741, 370] on button "Continuer" at bounding box center [797, 369] width 208 height 46
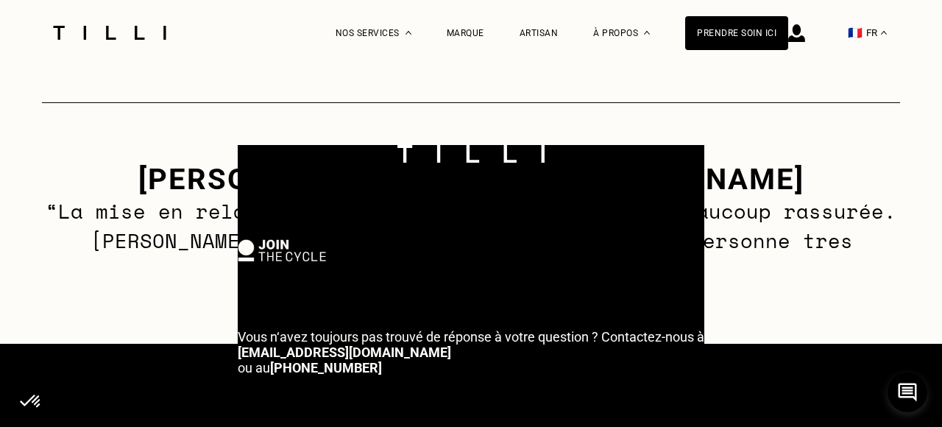
select select "FR"
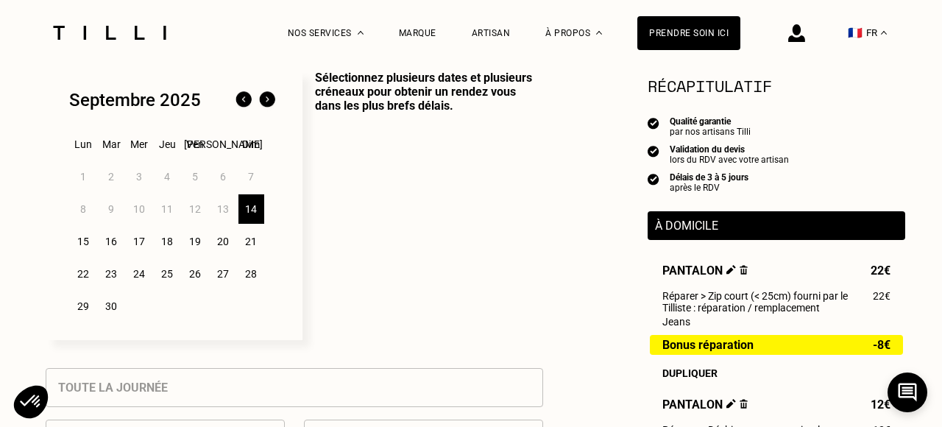
scroll to position [380, 0]
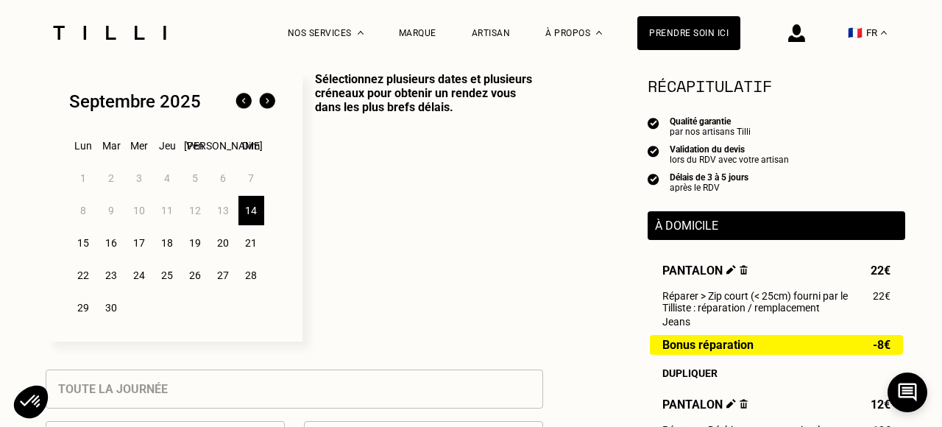
click at [142, 277] on div "24" at bounding box center [140, 274] width 26 height 29
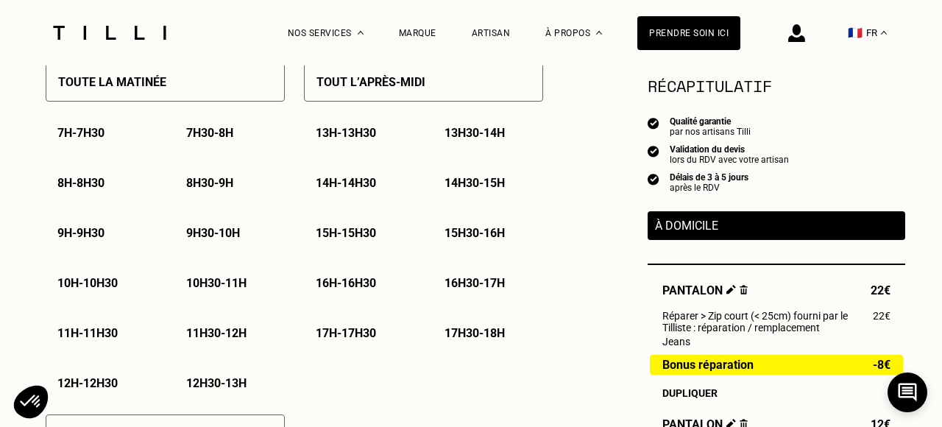
scroll to position [741, 0]
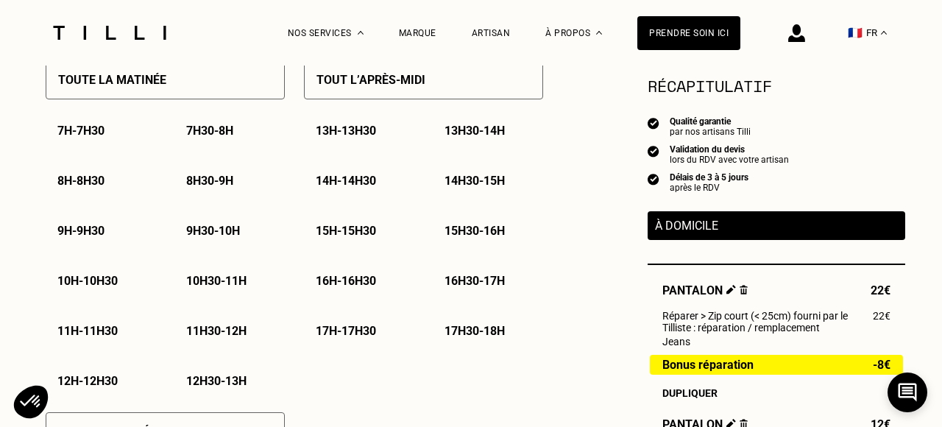
click at [87, 284] on p "10h - 10h30" at bounding box center [87, 281] width 60 height 14
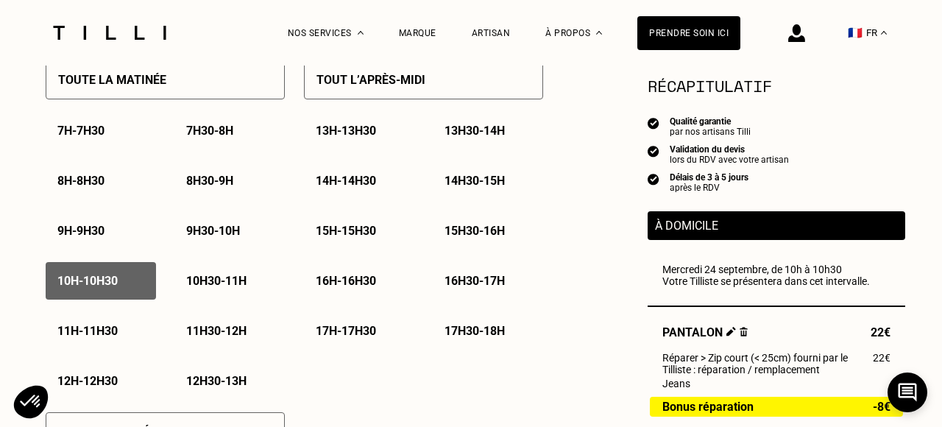
click at [193, 285] on p "10h30 - 11h" at bounding box center [216, 281] width 60 height 14
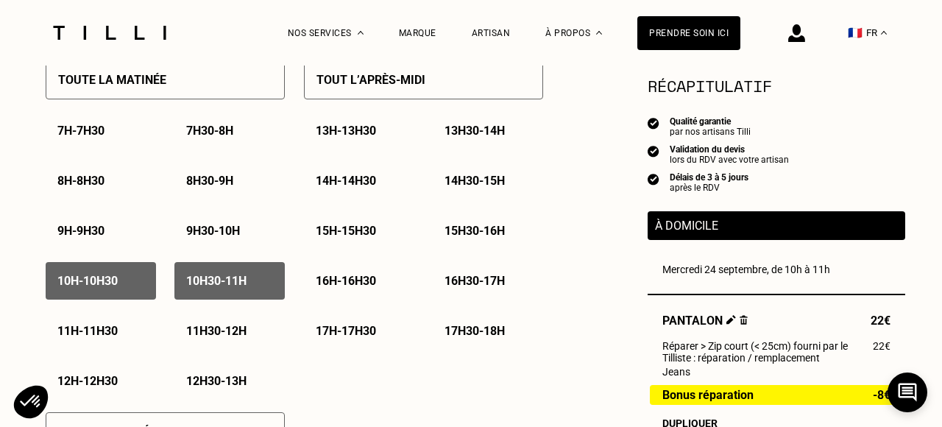
click at [114, 325] on p "11h - 11h30" at bounding box center [87, 331] width 60 height 14
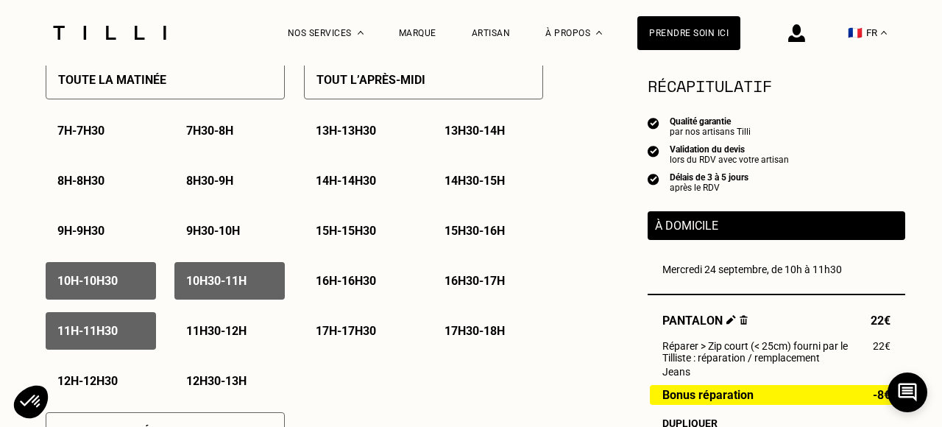
click at [214, 333] on p "11h30 - 12h" at bounding box center [216, 331] width 60 height 14
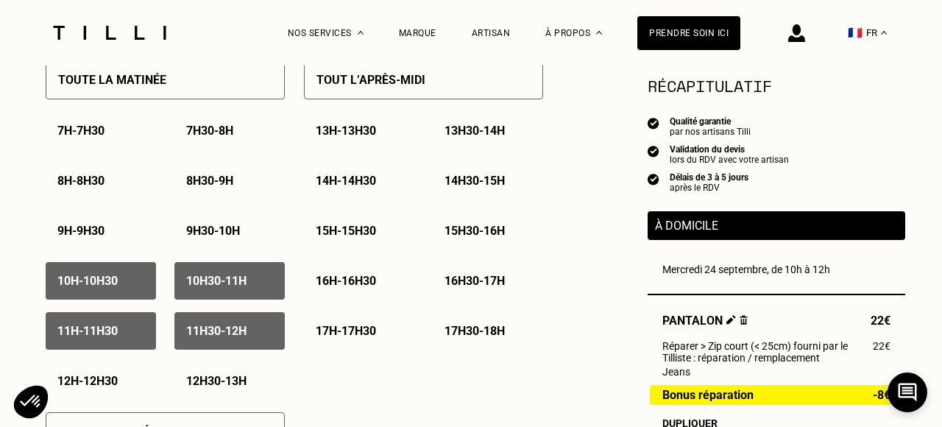
click at [117, 373] on div "12h - 12h30" at bounding box center [101, 381] width 110 height 38
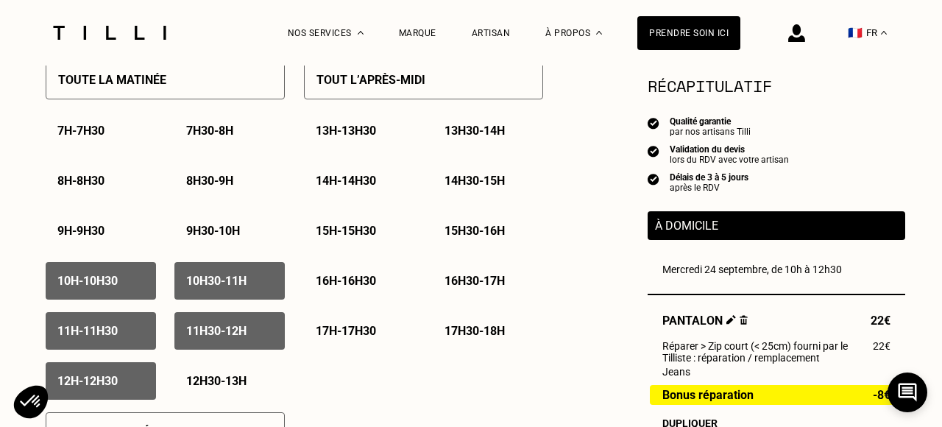
click at [216, 377] on p "12h30 - 13h" at bounding box center [216, 381] width 60 height 14
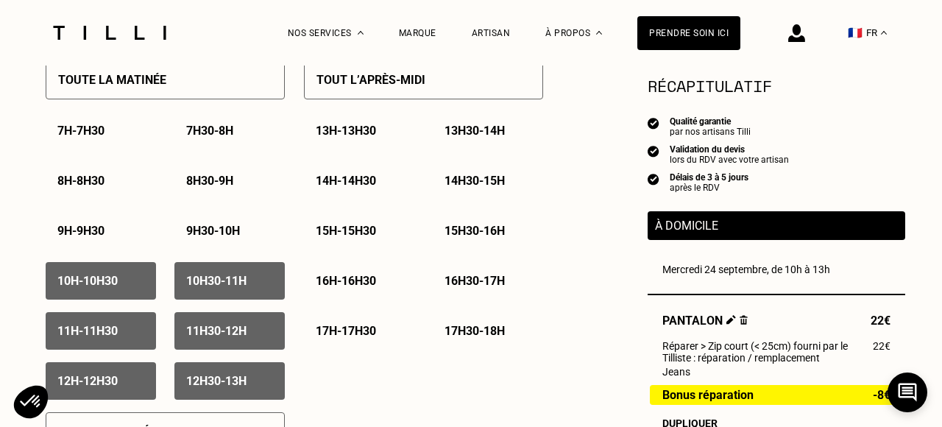
click at [364, 129] on p "13h - 13h30" at bounding box center [346, 131] width 60 height 14
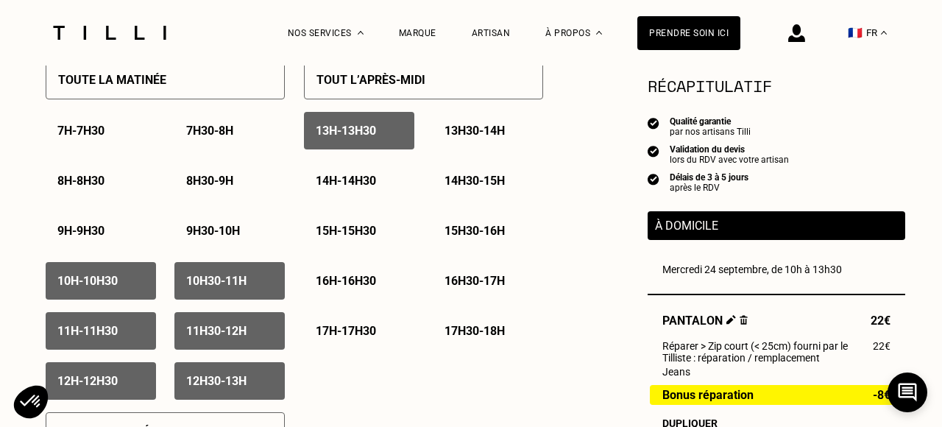
click at [453, 130] on p "13h30 - 14h" at bounding box center [474, 131] width 60 height 14
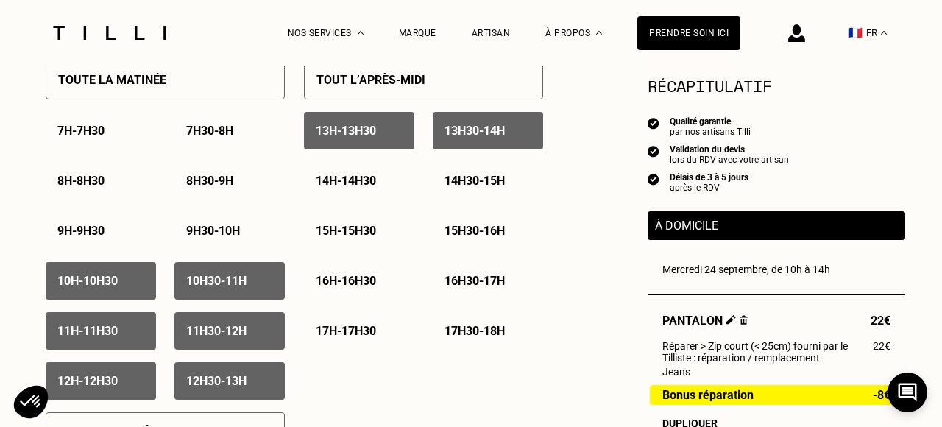
click at [363, 188] on p "14h - 14h30" at bounding box center [346, 181] width 60 height 14
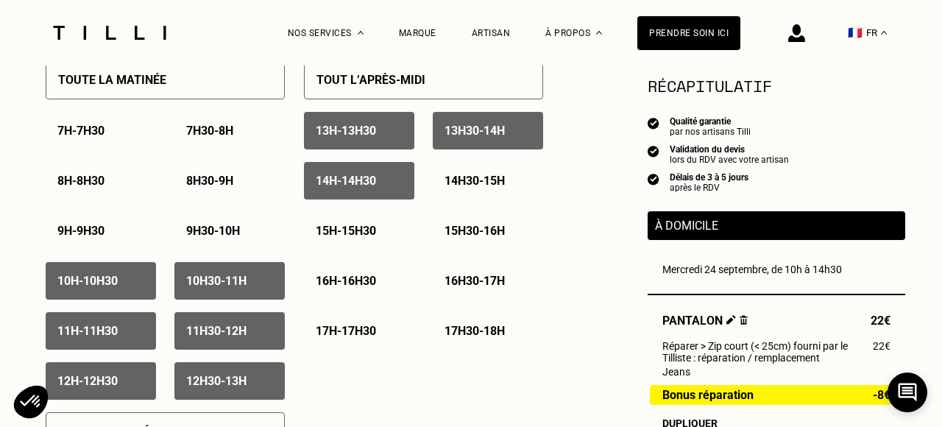
click at [468, 184] on p "14h30 - 15h" at bounding box center [474, 181] width 60 height 14
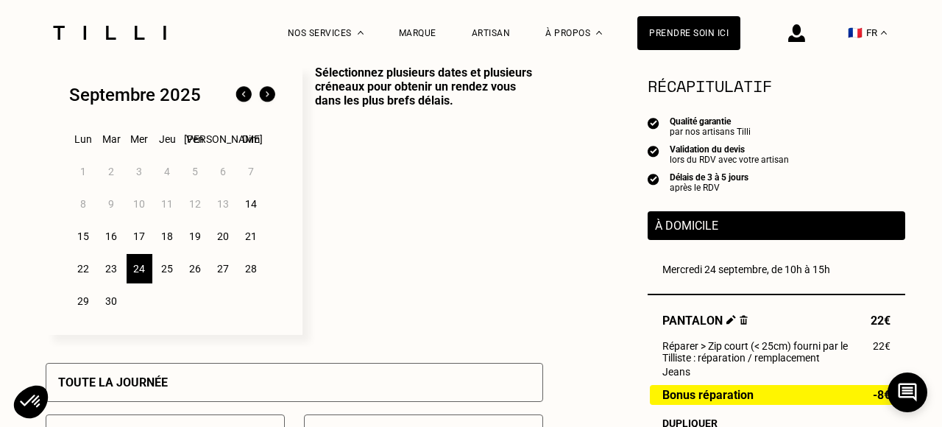
scroll to position [385, 1]
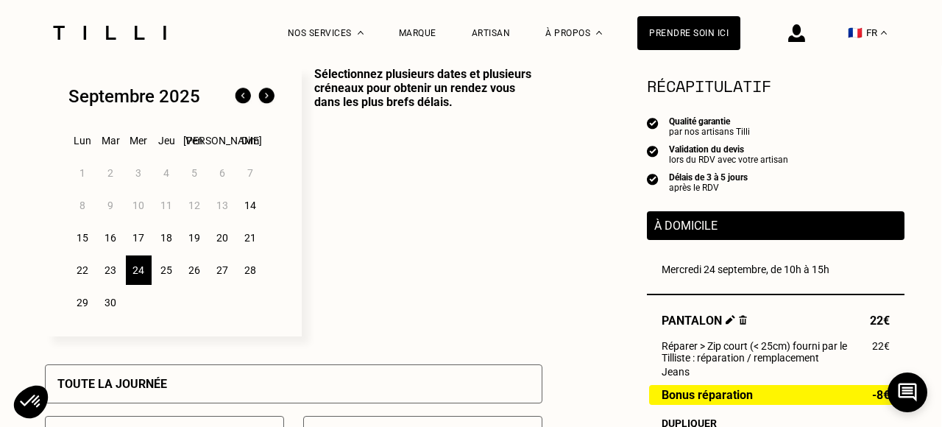
click at [269, 101] on img at bounding box center [267, 97] width 24 height 24
click at [141, 171] on div "1" at bounding box center [139, 172] width 26 height 29
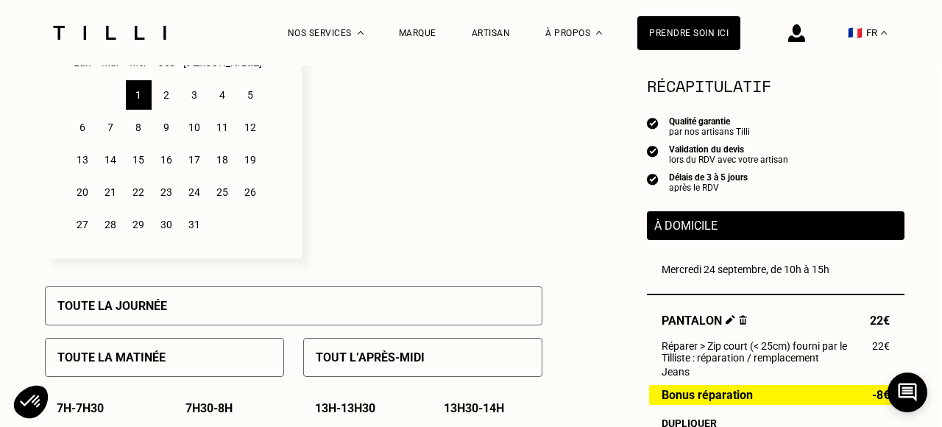
scroll to position [499, 1]
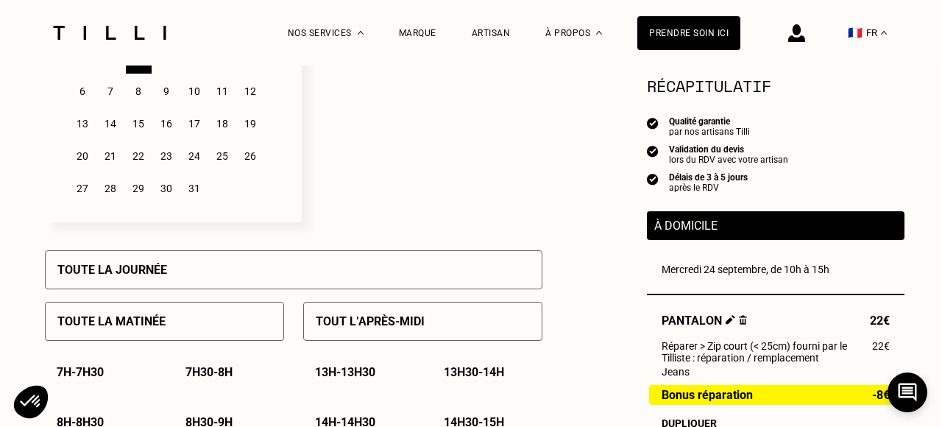
click at [166, 319] on div "Toute la matinée" at bounding box center [164, 321] width 239 height 39
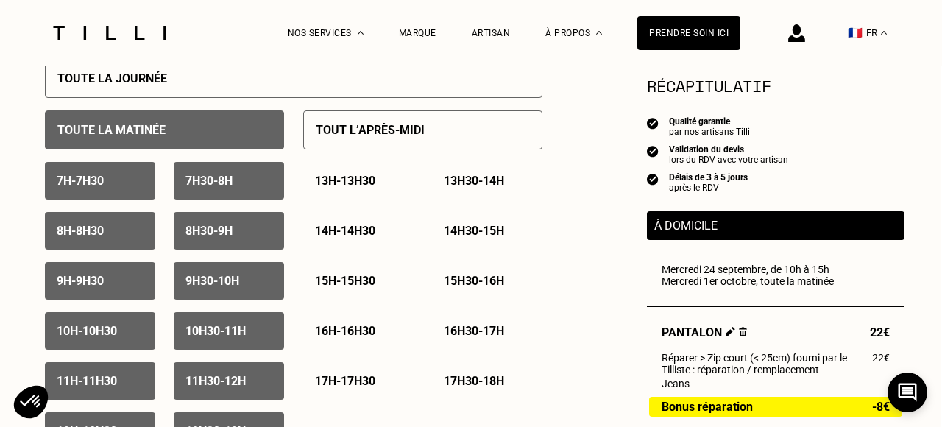
scroll to position [668, 1]
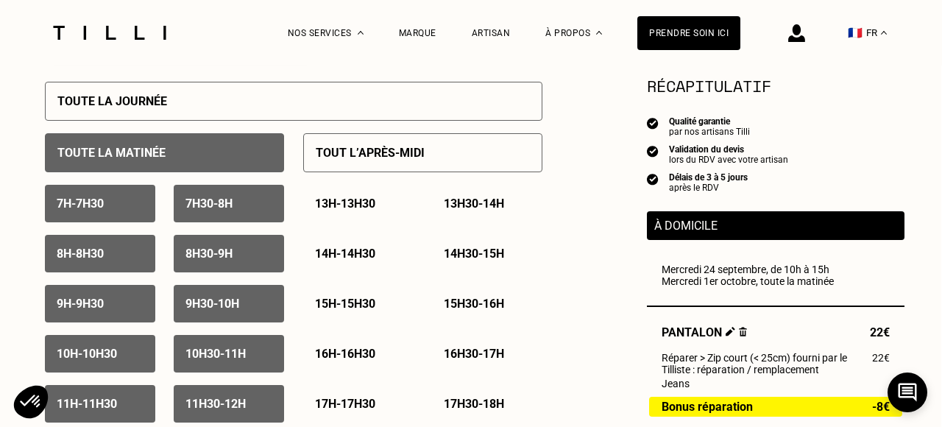
click at [399, 146] on div "Tout l’après-midi" at bounding box center [422, 152] width 239 height 39
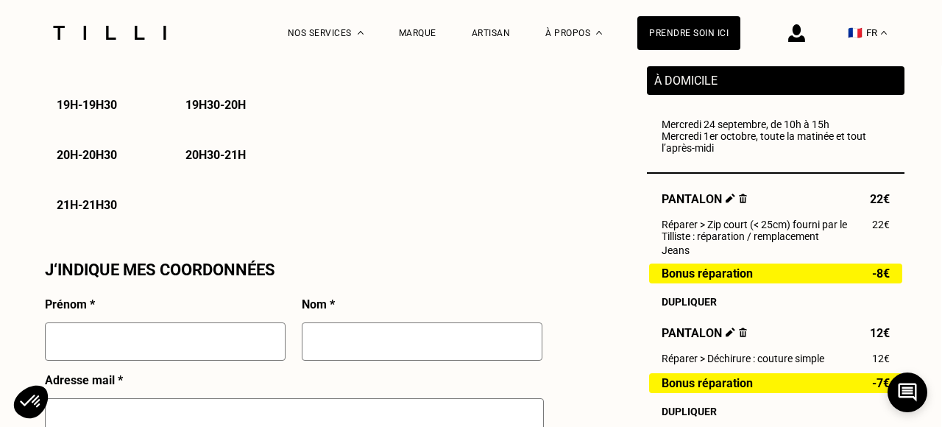
scroll to position [1184, 1]
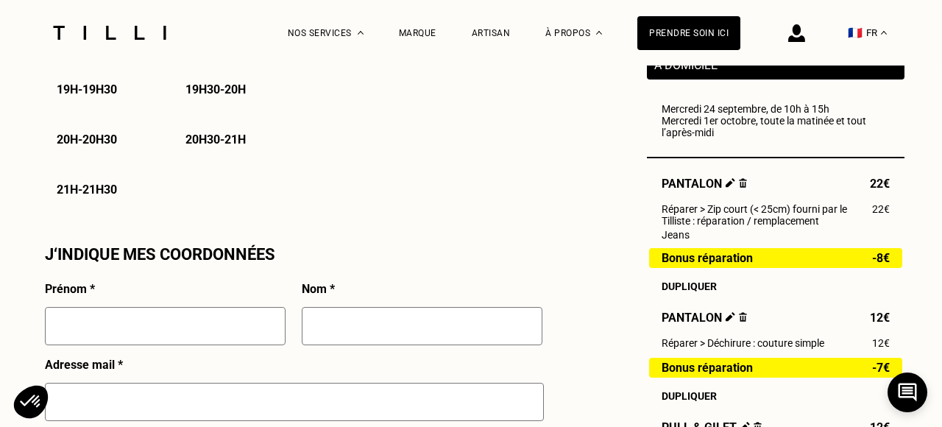
click at [246, 333] on input "text" at bounding box center [165, 326] width 241 height 38
type input "[PERSON_NAME]"
type input "[EMAIL_ADDRESS][DOMAIN_NAME]"
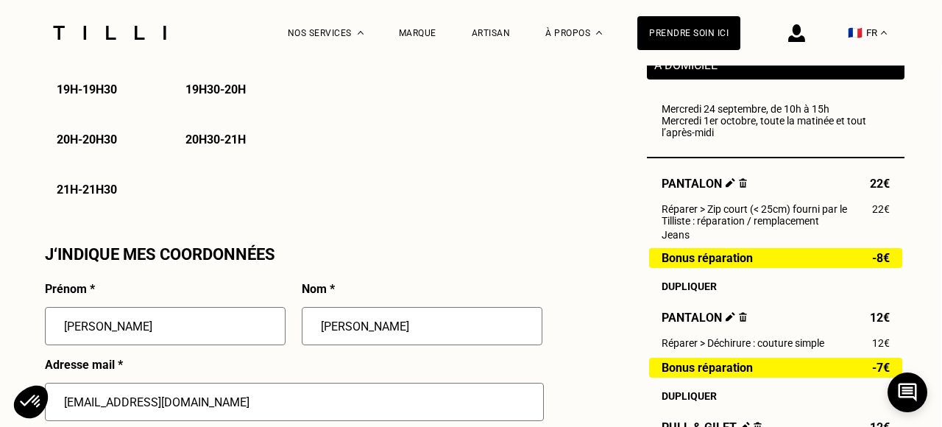
type input "06 65 79 68 23"
type input "[STREET_ADDRESS][PERSON_NAME]"
type input "2 Square [PERSON_NAME]"
type input "[GEOGRAPHIC_DATA]"
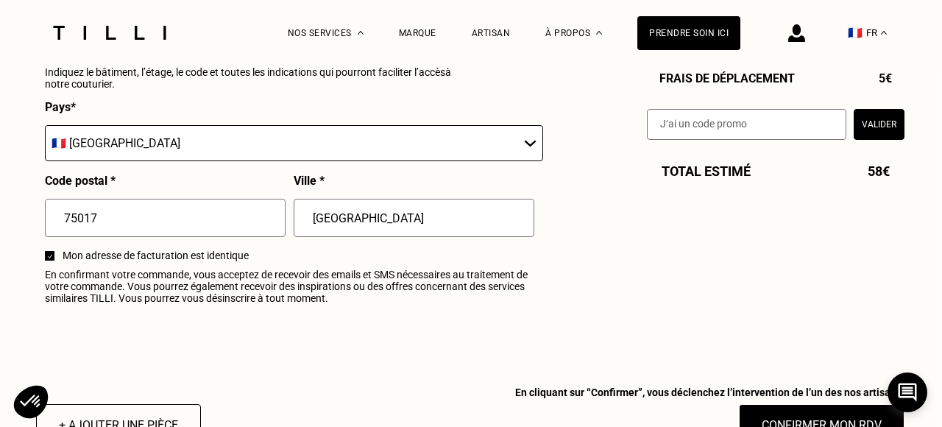
scroll to position [1842, 1]
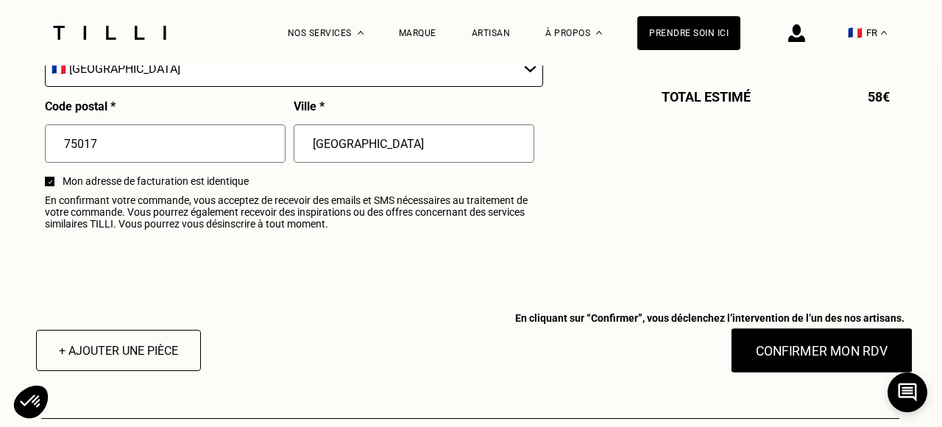
click at [787, 352] on button "Confirmer mon RDV" at bounding box center [821, 350] width 182 height 46
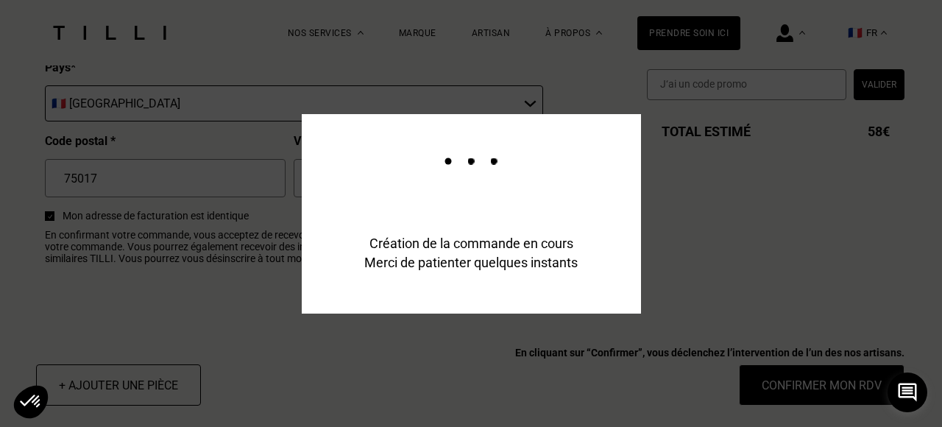
scroll to position [1877, 1]
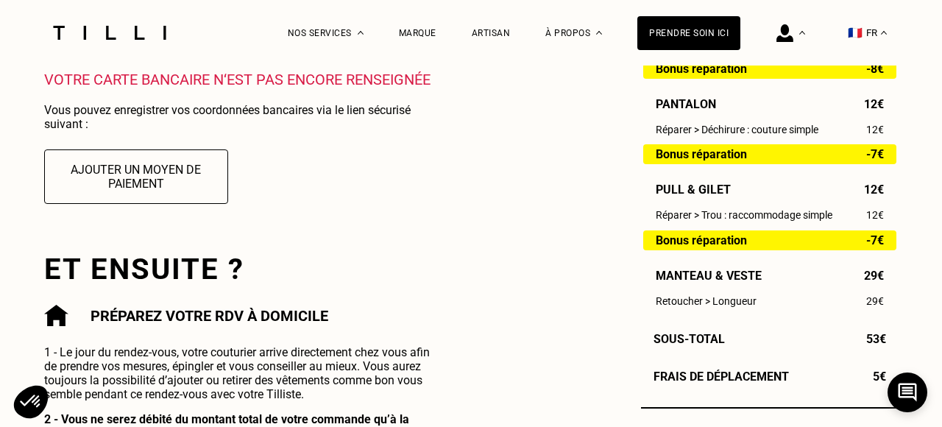
scroll to position [525, 0]
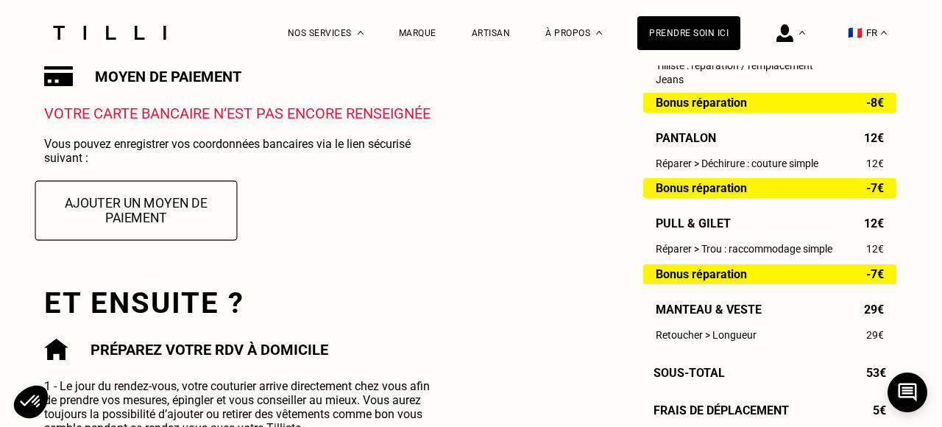
click at [164, 224] on button "Ajouter un moyen de paiement" at bounding box center [136, 210] width 202 height 60
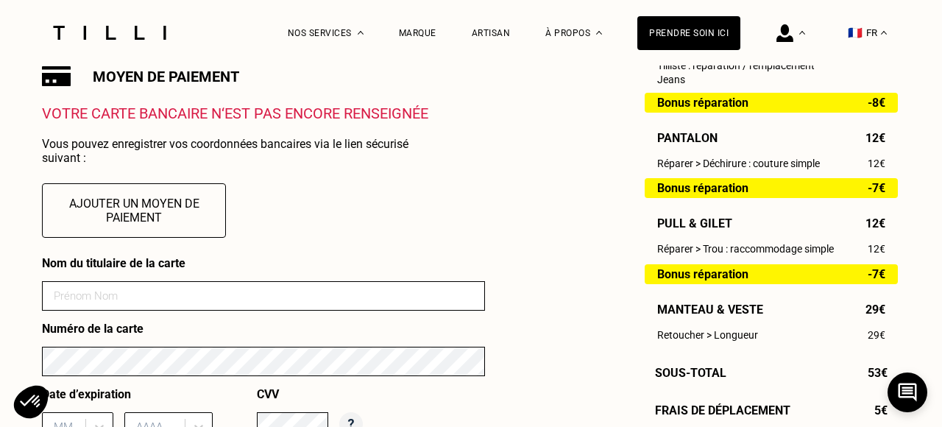
click at [230, 291] on input at bounding box center [263, 295] width 443 height 29
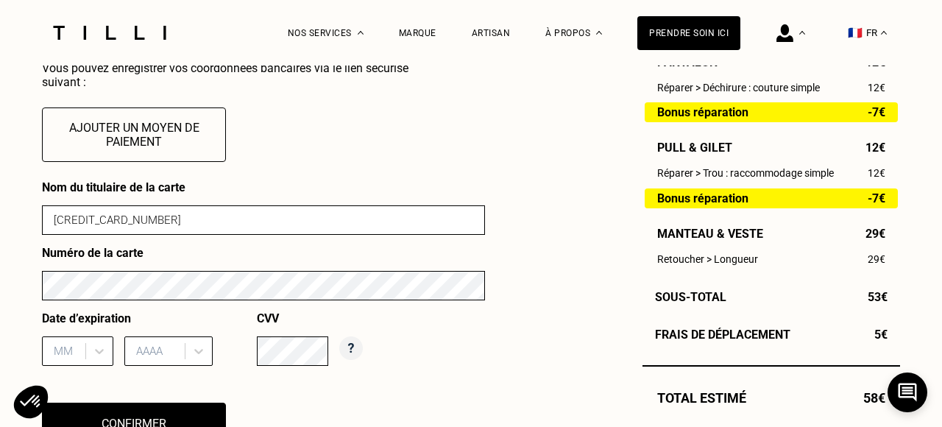
scroll to position [636, 0]
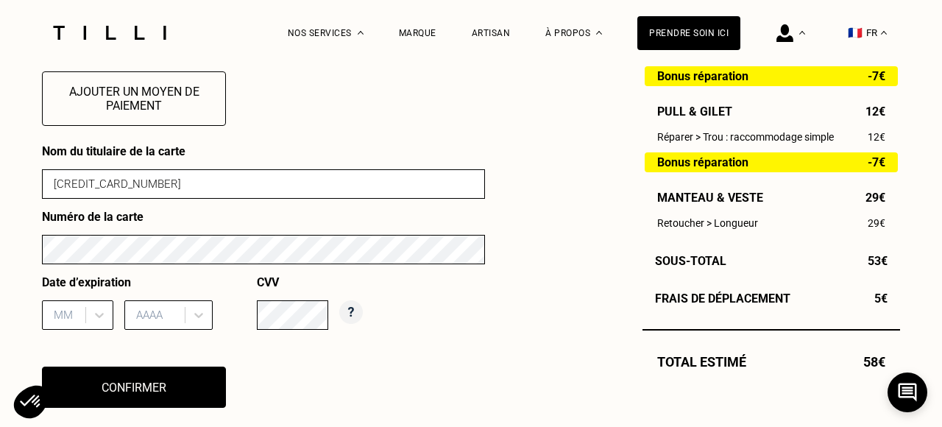
drag, startPoint x: 165, startPoint y: 193, endPoint x: 17, endPoint y: 184, distance: 148.1
click at [17, 184] on div "La Méthode Retoucherie Maroquinerie Broderie Cordonnerie Nos prix Nos services …" at bounding box center [471, 420] width 942 height 2113
drag, startPoint x: 185, startPoint y: 190, endPoint x: 13, endPoint y: 185, distance: 171.5
click at [12, 185] on div "La Méthode Retoucherie Maroquinerie Broderie Cordonnerie Nos prix Nos services …" at bounding box center [471, 420] width 942 height 2113
type input "[PERSON_NAME]"
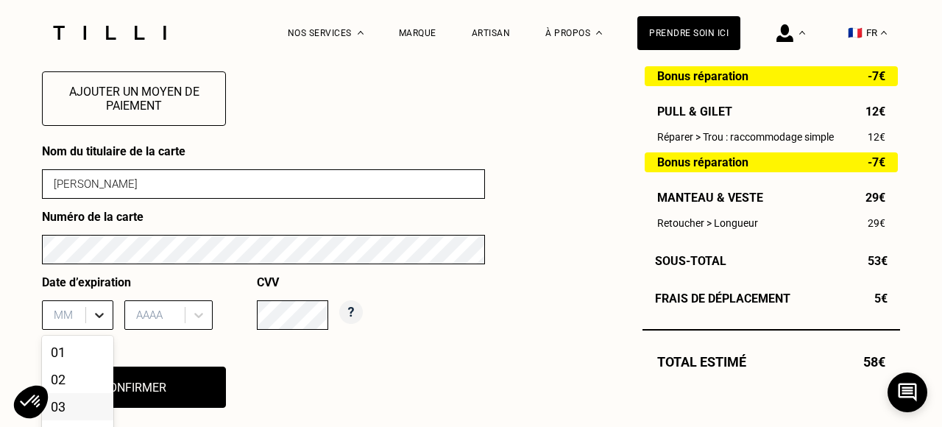
scroll to position [772, 0]
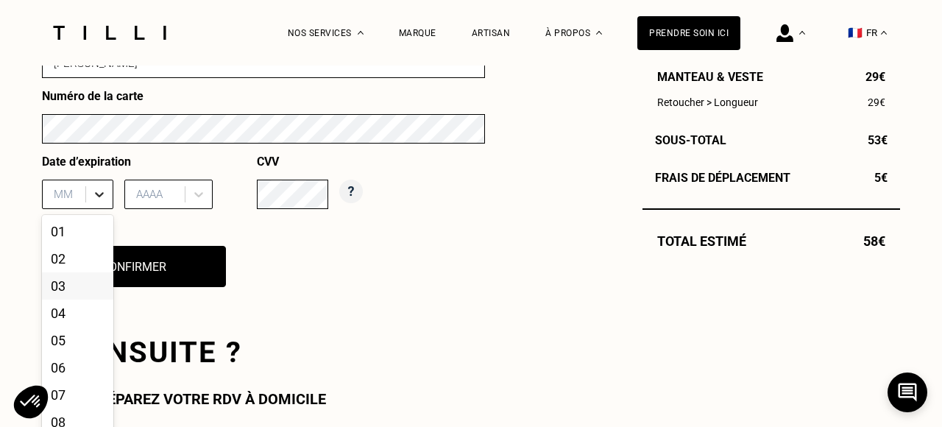
click at [88, 209] on div "03, 3 of 12. 12 results available. Use Up and Down to choose options, press Ent…" at bounding box center [77, 193] width 71 height 29
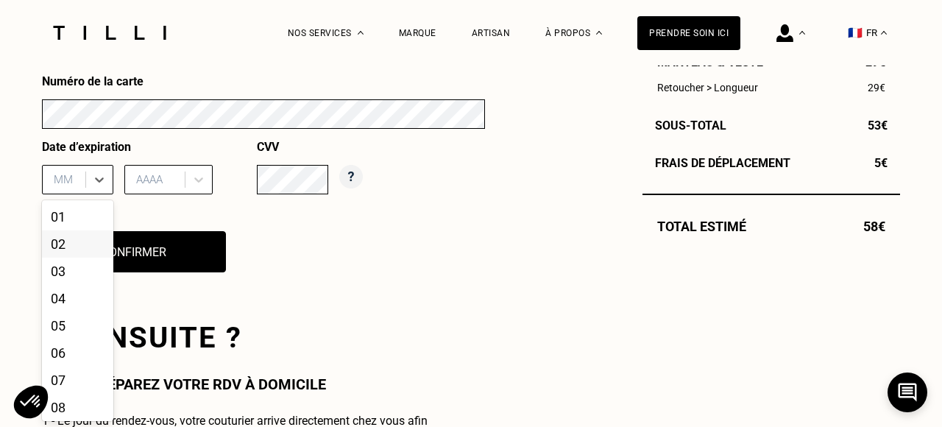
click at [83, 237] on div "02" at bounding box center [77, 243] width 71 height 27
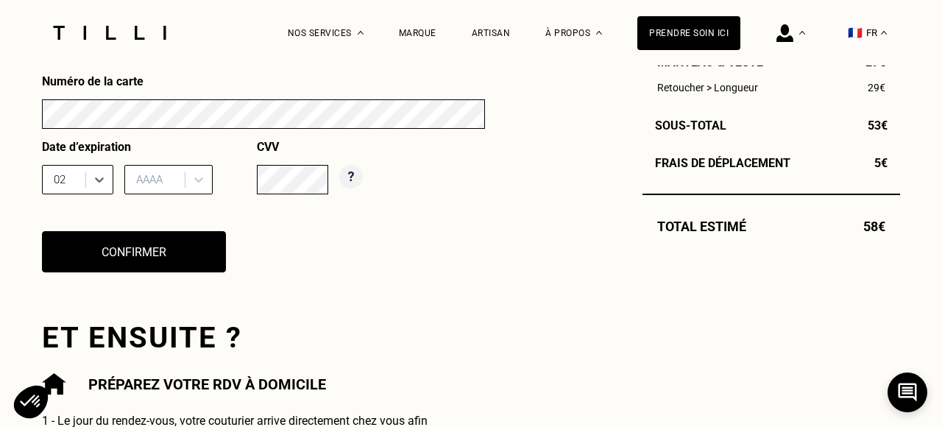
click at [182, 176] on div "AAAA" at bounding box center [157, 179] width 56 height 22
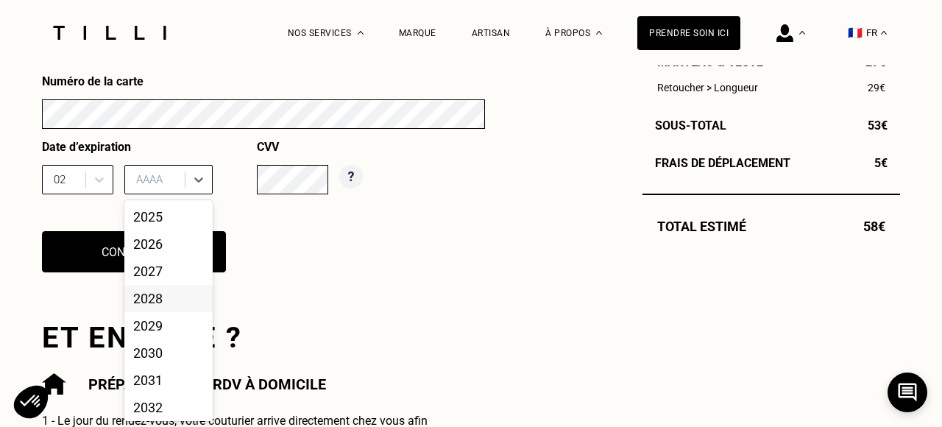
click at [168, 294] on div "2028" at bounding box center [168, 298] width 88 height 27
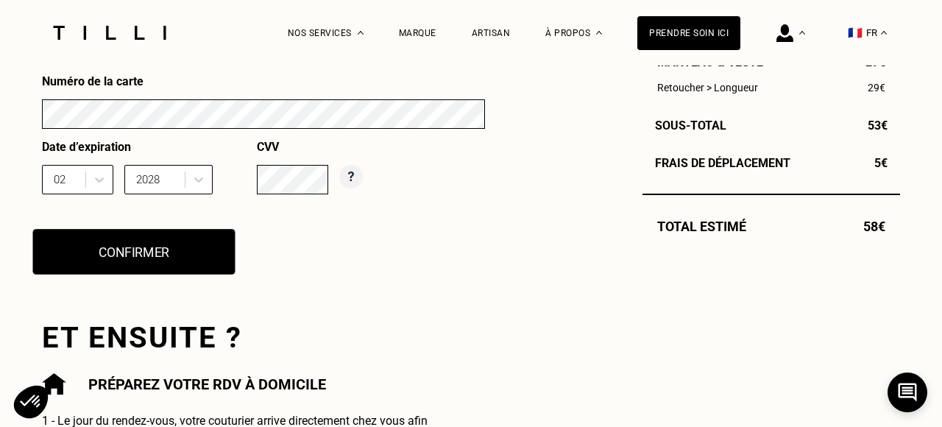
click at [142, 243] on button "Confirmer" at bounding box center [134, 252] width 202 height 46
